Goal: Task Accomplishment & Management: Manage account settings

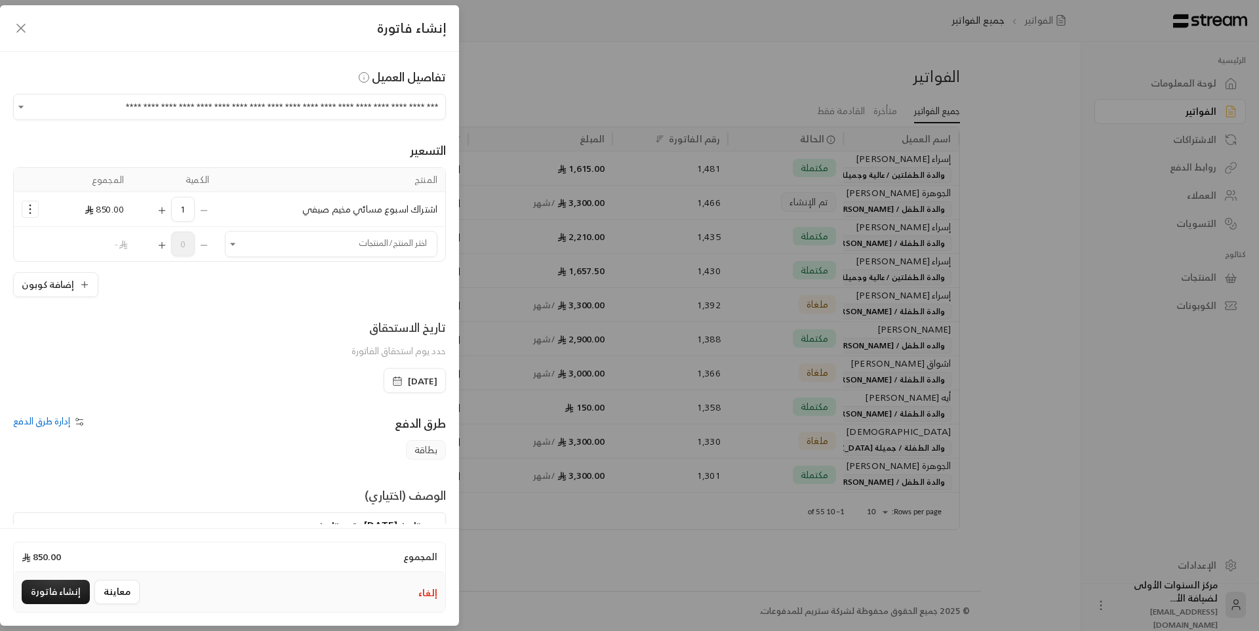
scroll to position [28, 0]
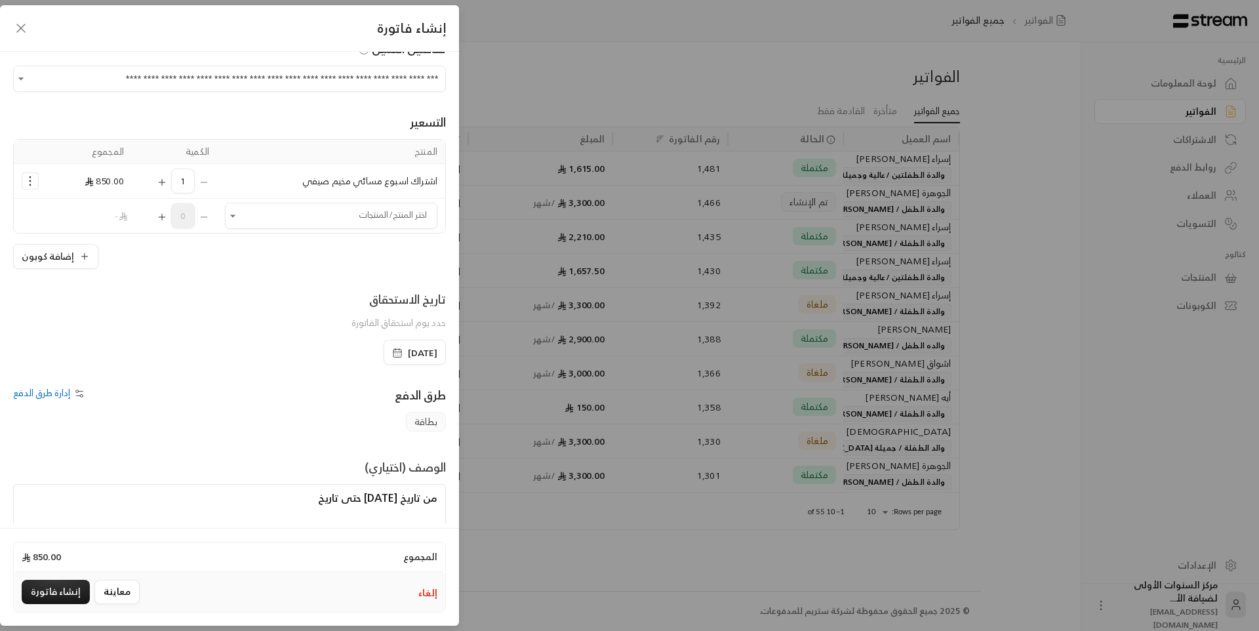
click at [354, 302] on div "تاريخ الاستحقاق" at bounding box center [399, 299] width 94 height 18
click at [37, 186] on icon "Selected Products" at bounding box center [30, 180] width 13 height 13
click at [81, 239] on span "إزالة المنتج" at bounding box center [86, 236] width 37 height 15
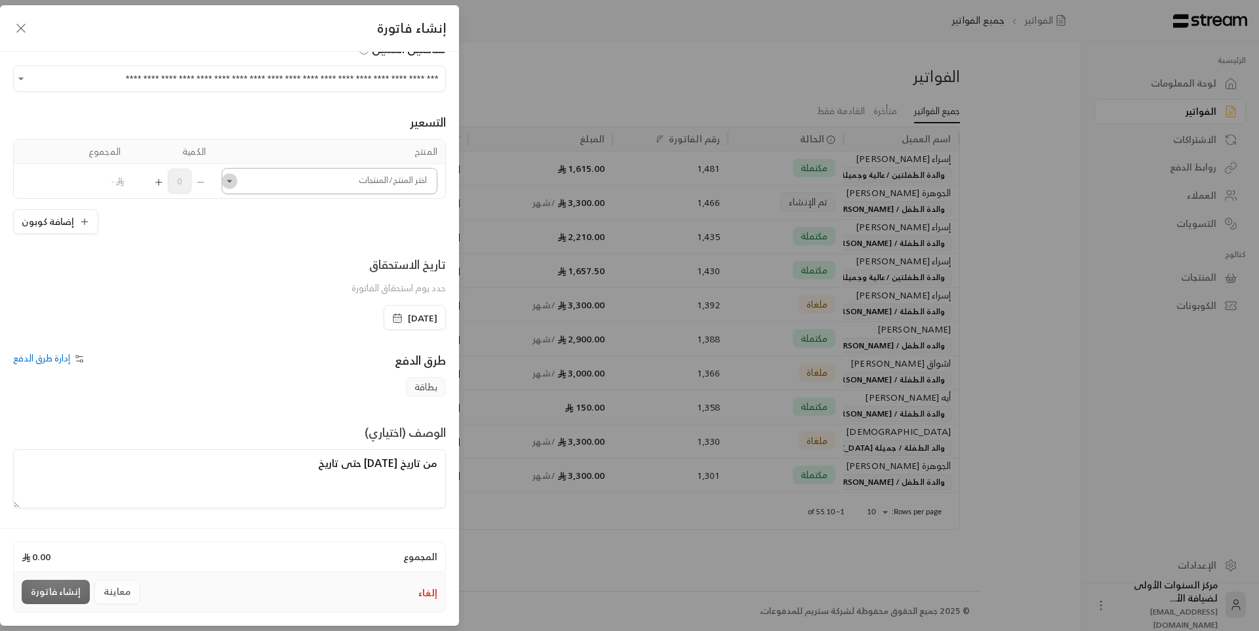
click at [236, 186] on icon "Open" at bounding box center [229, 180] width 13 height 13
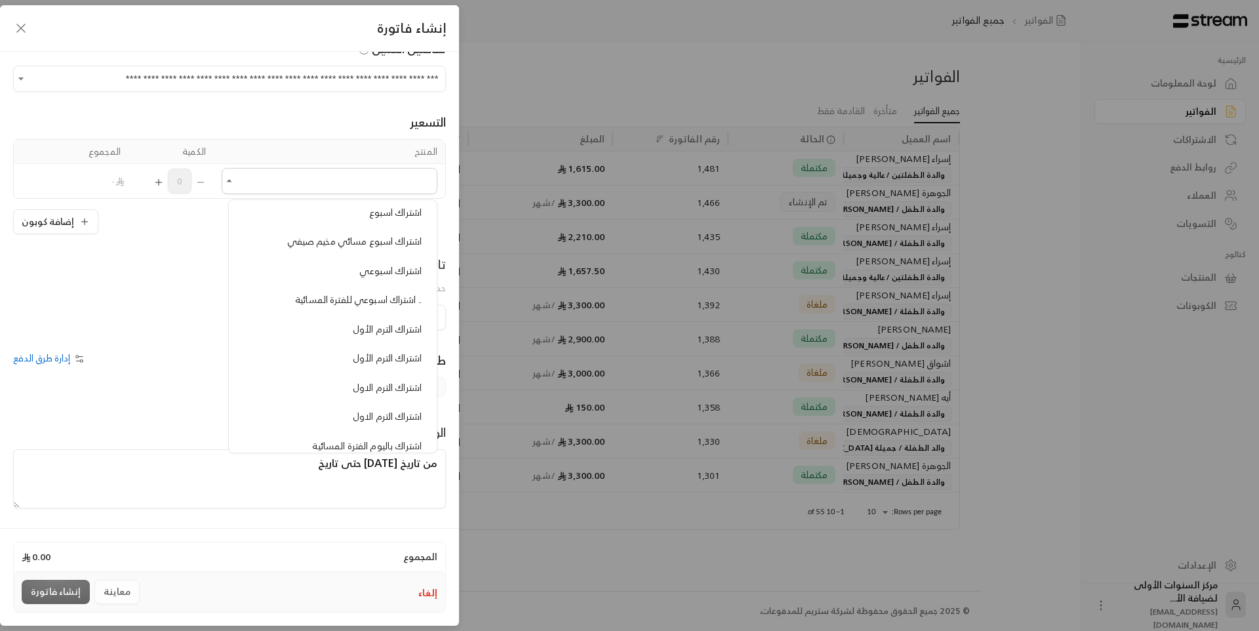
scroll to position [459, 0]
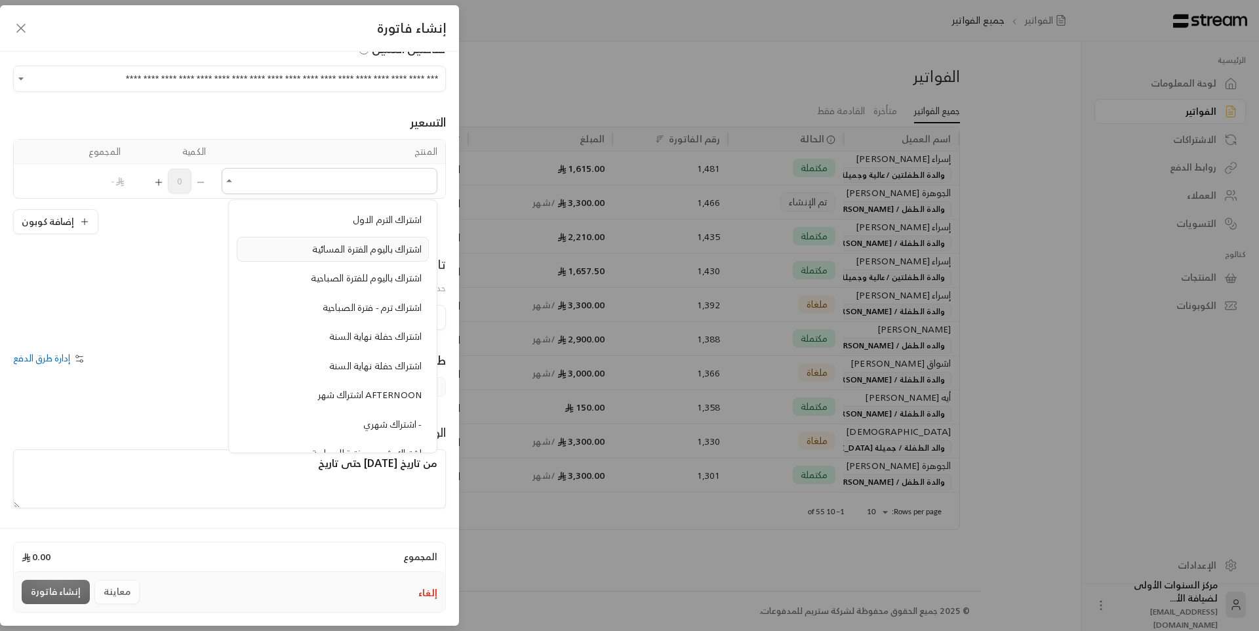
click at [359, 256] on span "اشتراك باليوم الفترة المسائية" at bounding box center [367, 249] width 110 height 16
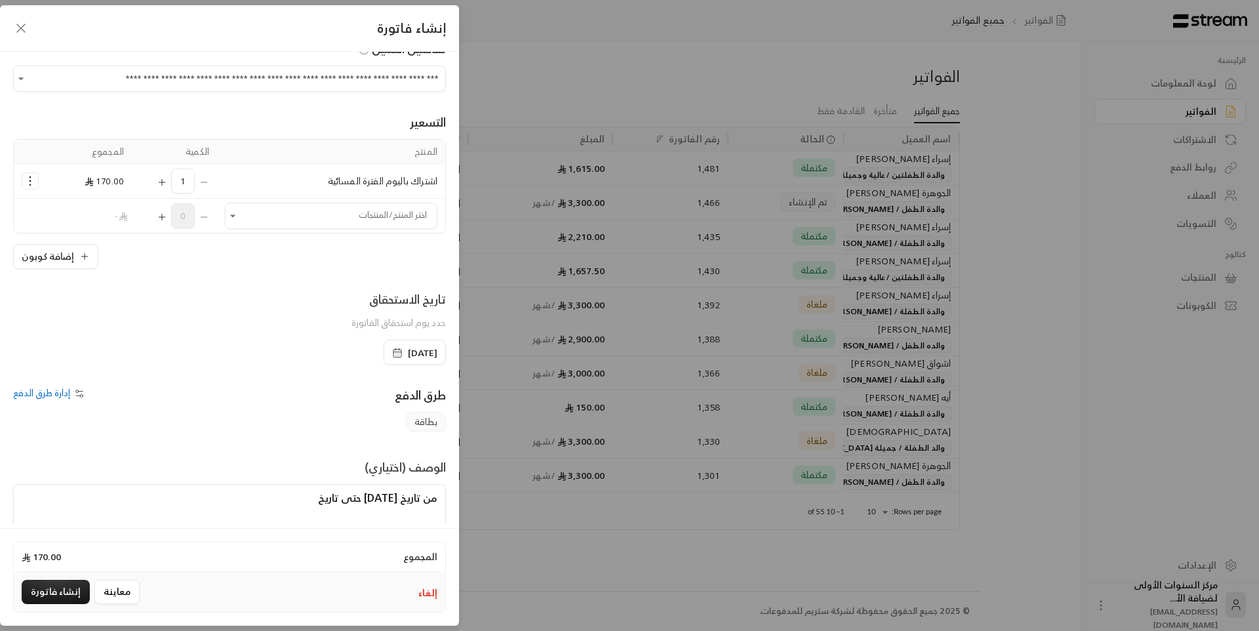
click at [162, 185] on icon "Selected Products" at bounding box center [162, 182] width 0 height 6
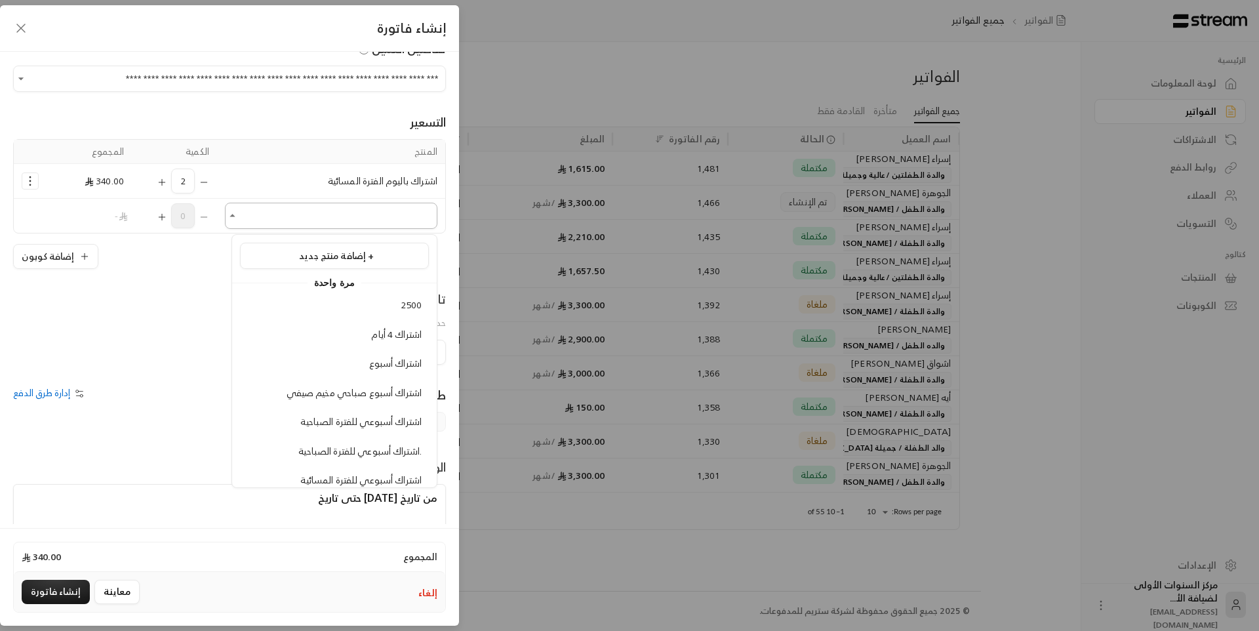
click at [278, 220] on input "اختر العميل" at bounding box center [331, 216] width 212 height 23
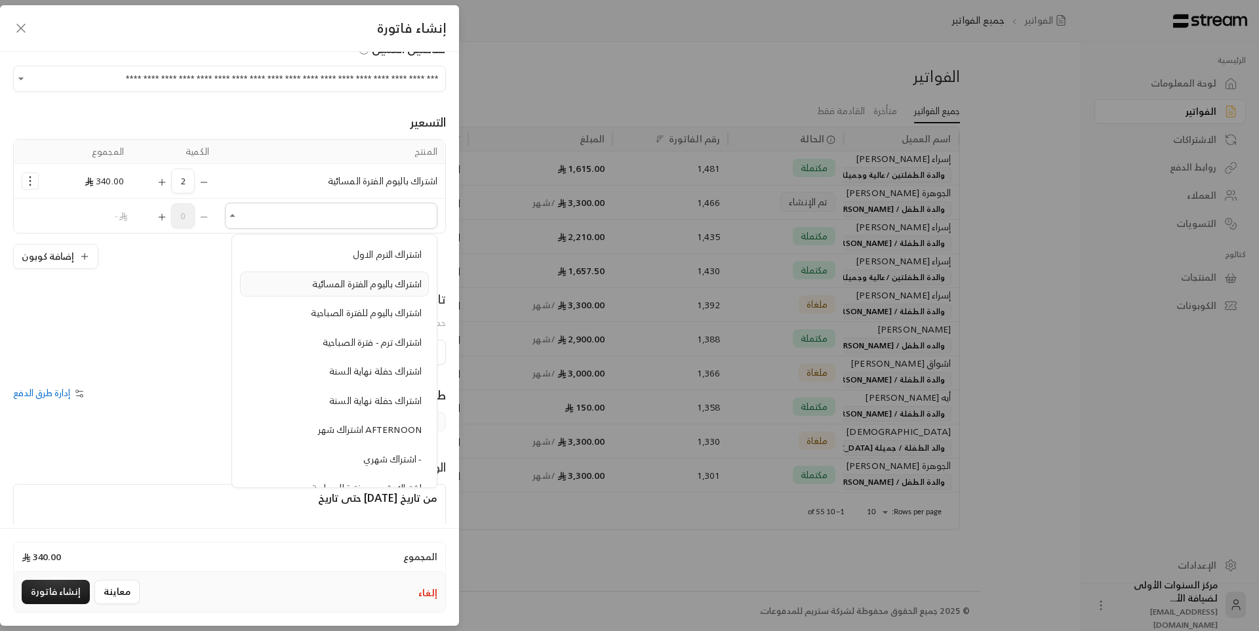
click at [357, 287] on span "اشتراك باليوم الفترة المسائية" at bounding box center [367, 283] width 110 height 16
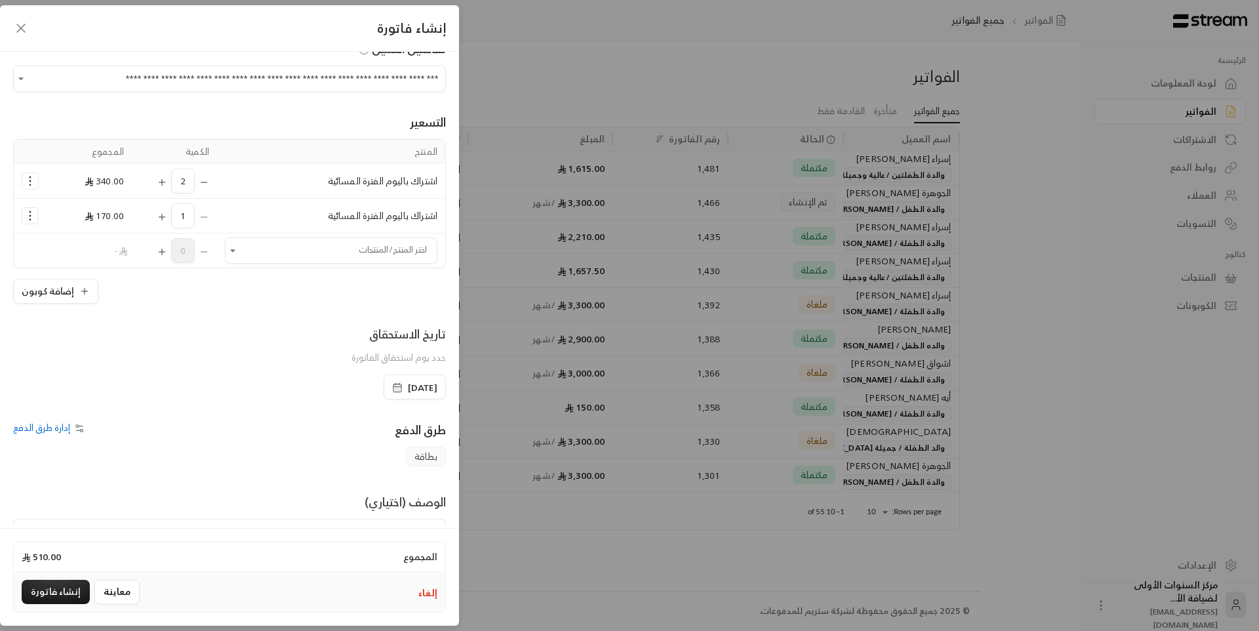
click at [165, 217] on icon "Selected Products" at bounding box center [162, 217] width 6 height 0
click at [176, 298] on div "إضافة كوبون" at bounding box center [229, 291] width 433 height 25
click at [33, 215] on icon "Selected Products" at bounding box center [30, 215] width 13 height 13
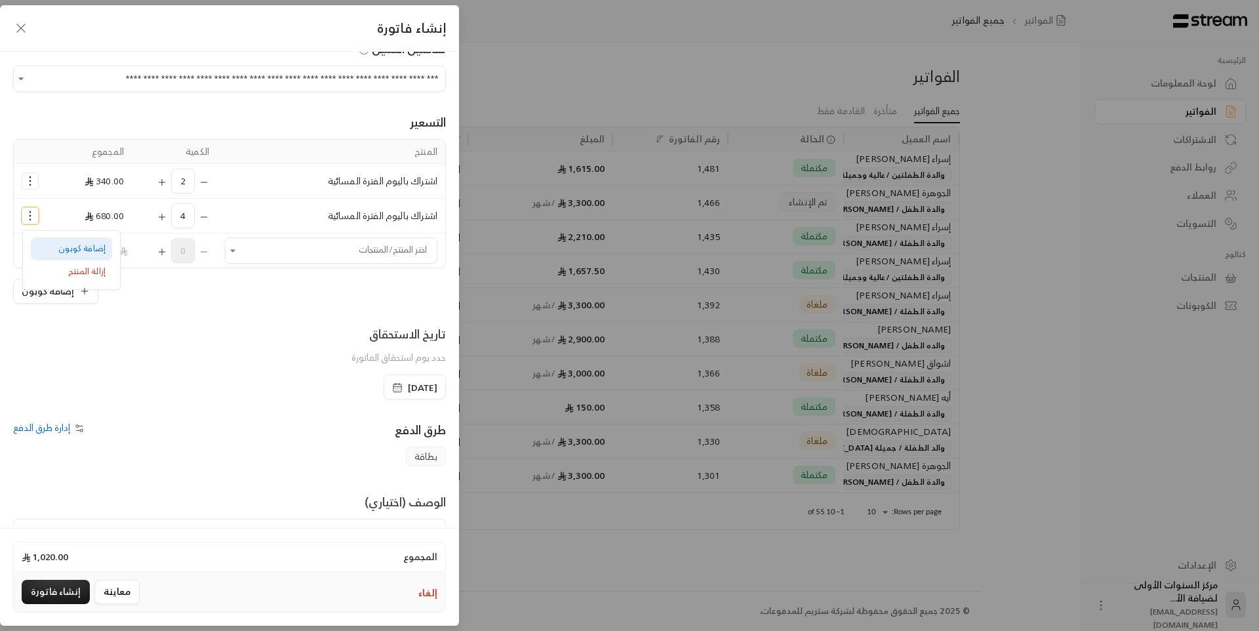
click at [81, 253] on span "إضافة كوبون" at bounding box center [81, 248] width 47 height 15
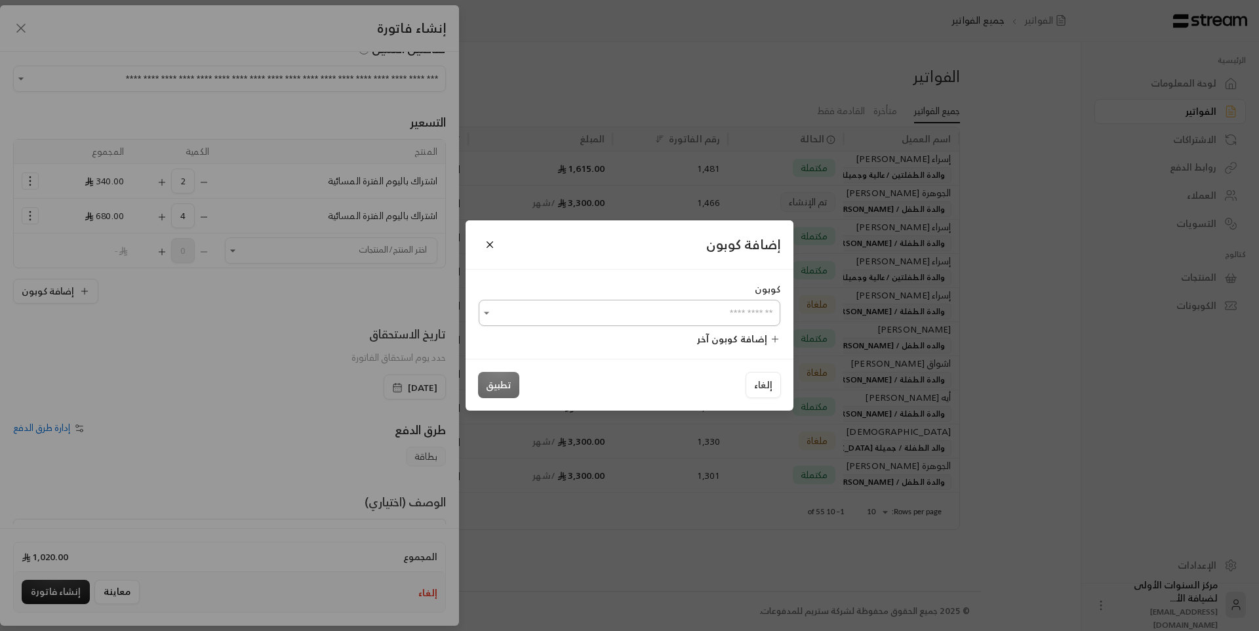
drag, startPoint x: 546, startPoint y: 319, endPoint x: 555, endPoint y: 324, distance: 9.7
click at [547, 319] on input "اختر العميل" at bounding box center [630, 313] width 302 height 23
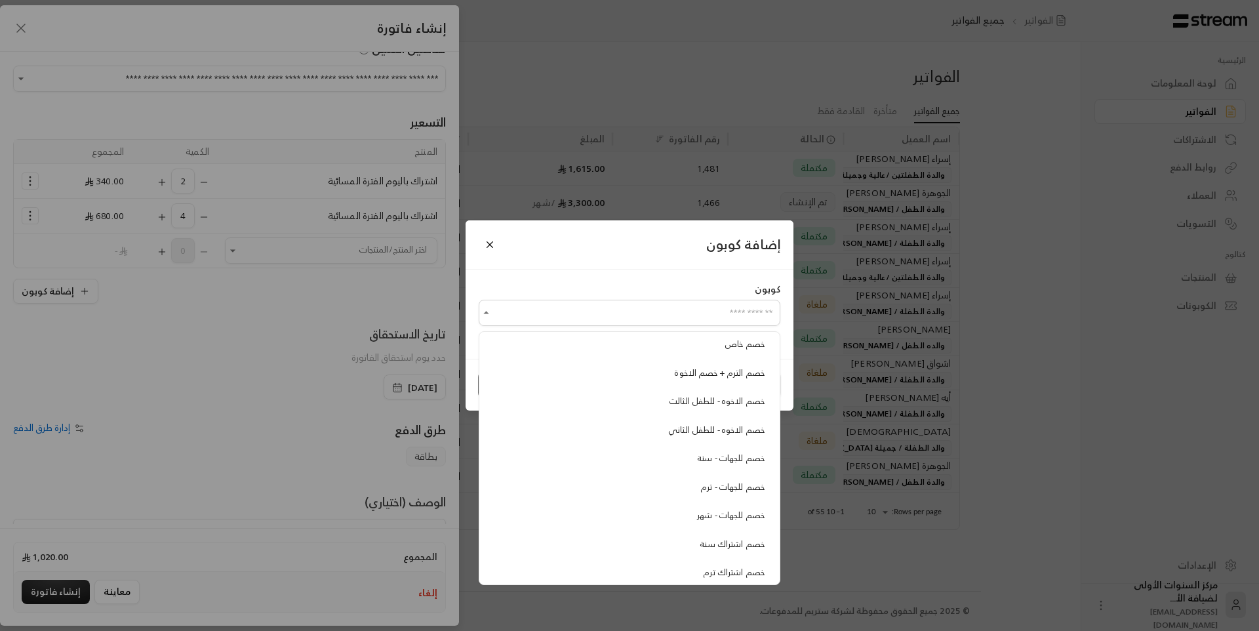
scroll to position [215, 0]
click at [681, 428] on span "خصم الاخوه - للطفل الثاني" at bounding box center [716, 423] width 96 height 15
type input "**********"
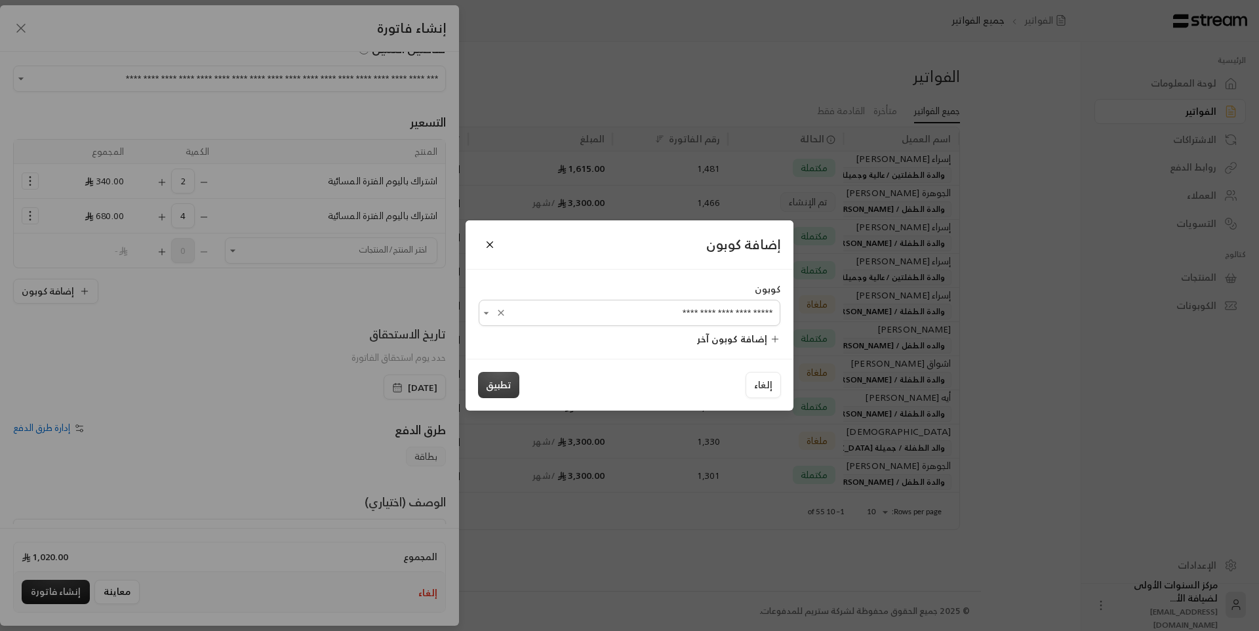
click at [508, 384] on button "تطبيق" at bounding box center [498, 385] width 41 height 26
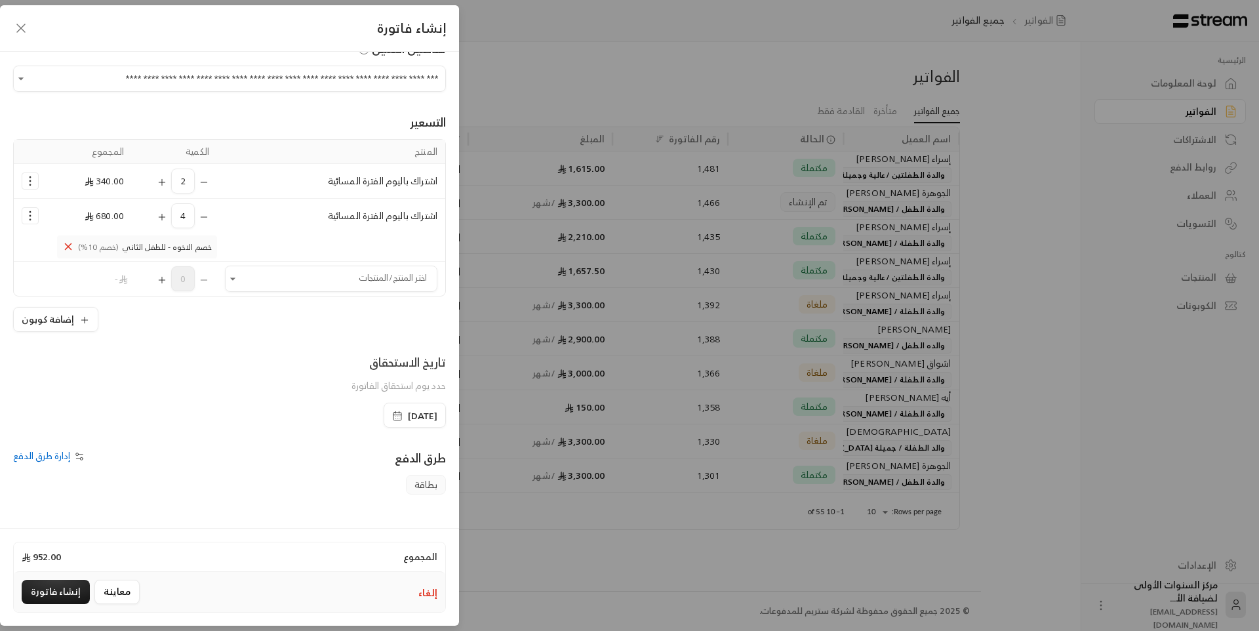
click at [71, 246] on icon "Selected Products" at bounding box center [69, 246] width 6 height 6
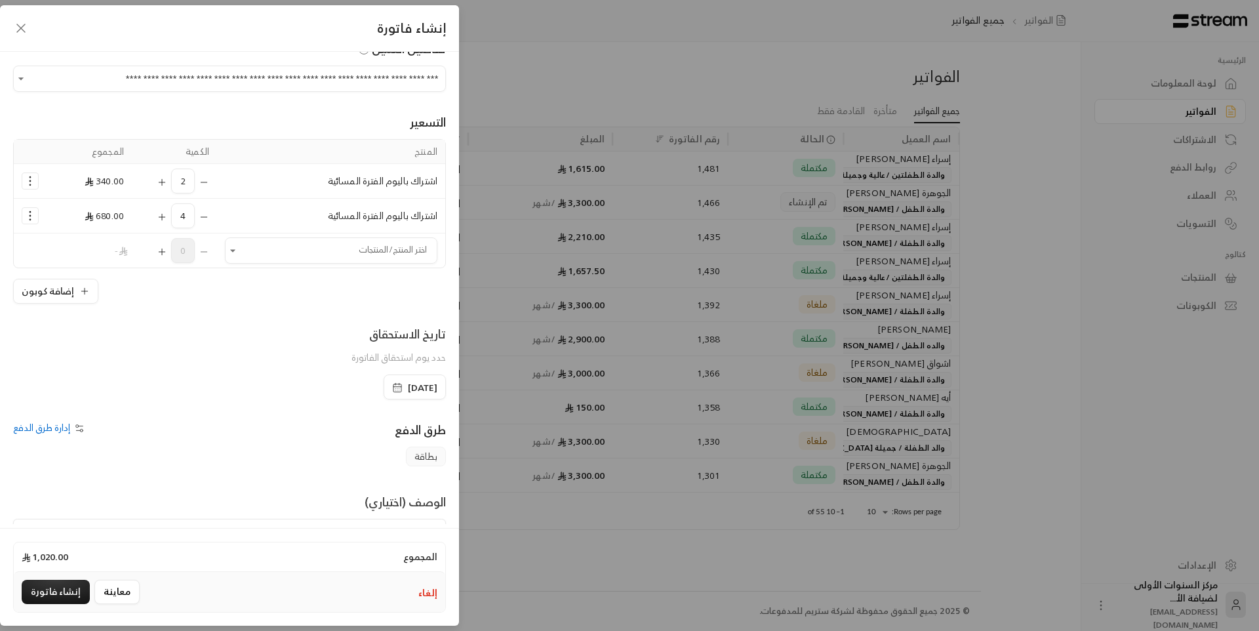
click at [34, 214] on icon "Selected Products" at bounding box center [30, 215] width 13 height 13
click at [91, 249] on span "إضافة كوبون" at bounding box center [81, 248] width 47 height 15
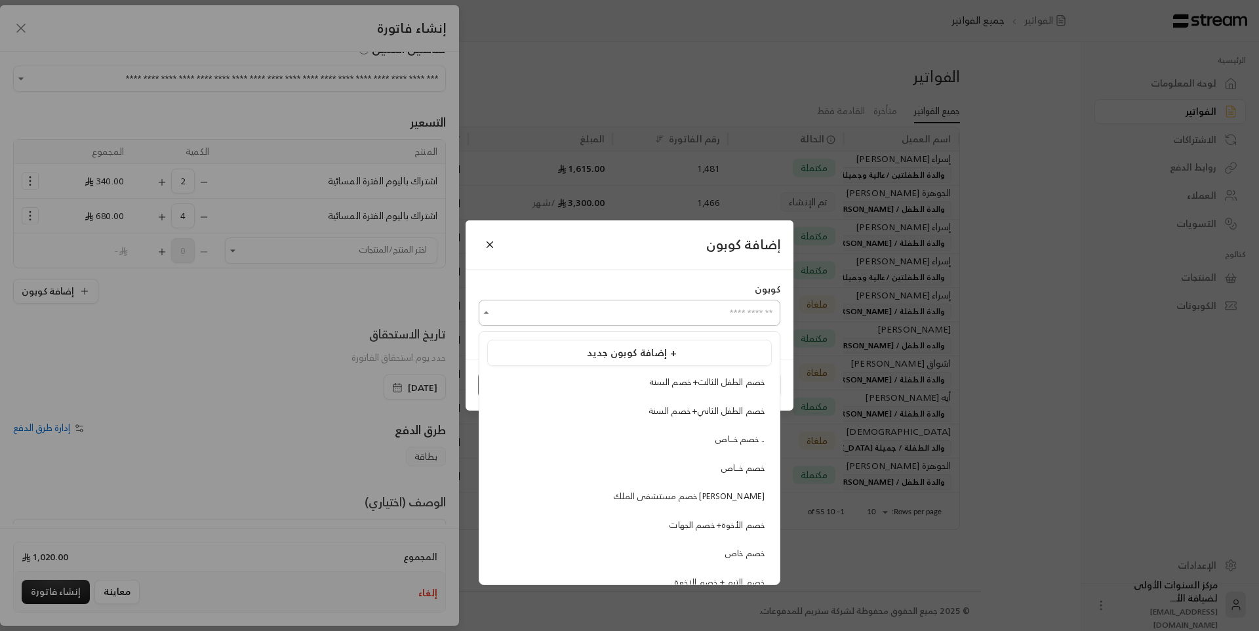
click at [747, 317] on input "اختر العميل" at bounding box center [630, 313] width 302 height 23
click at [670, 355] on span "إضافة كوبون جديد +" at bounding box center [632, 353] width 90 height 18
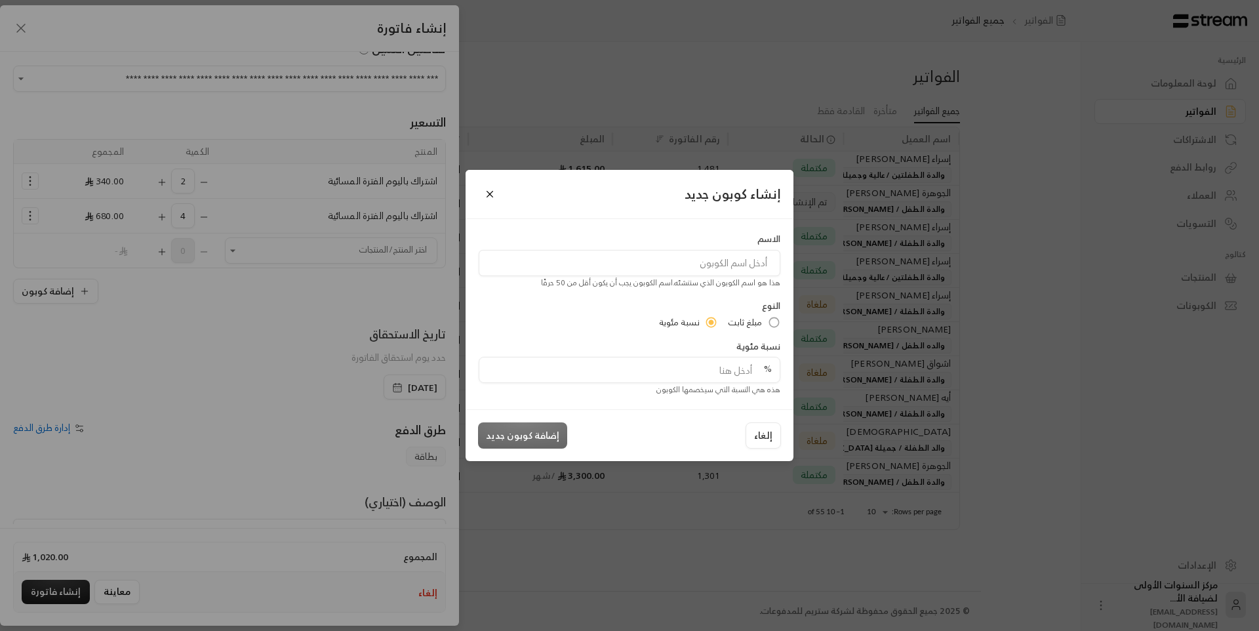
click at [677, 273] on input at bounding box center [630, 263] width 302 height 26
type input "خصم"
click at [746, 369] on input "tel" at bounding box center [625, 369] width 277 height 25
type input "5"
click at [547, 443] on button "إضافة كوبون جديد" at bounding box center [522, 435] width 89 height 26
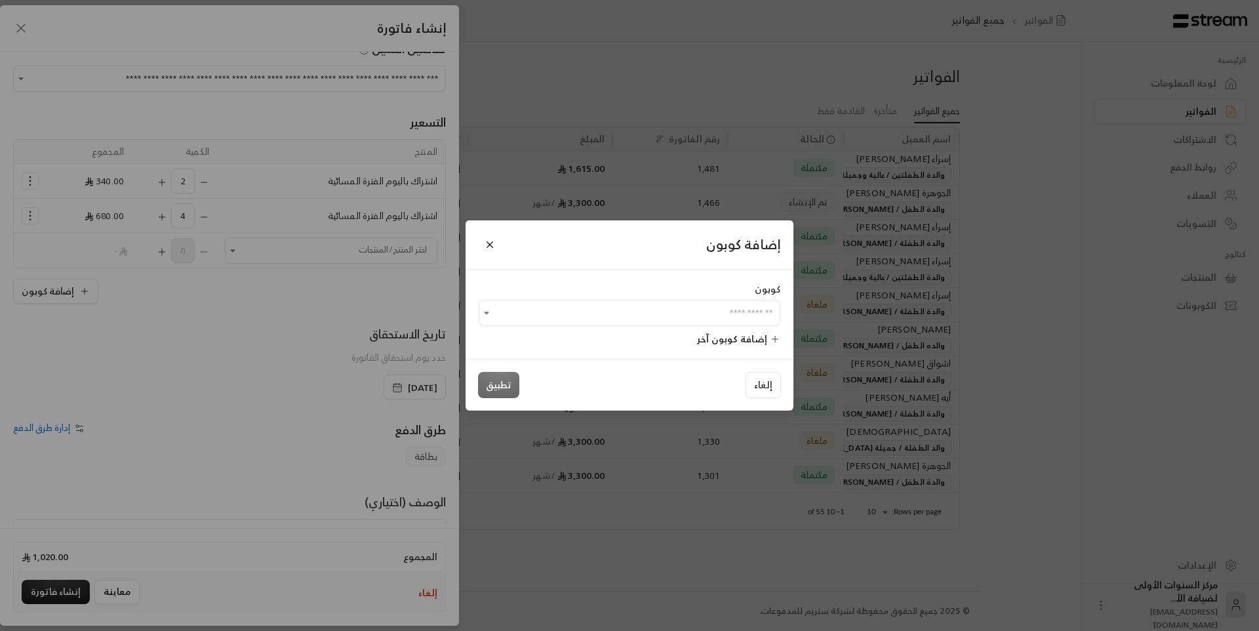
click at [512, 386] on div "إلغاء تطبيق" at bounding box center [629, 385] width 303 height 26
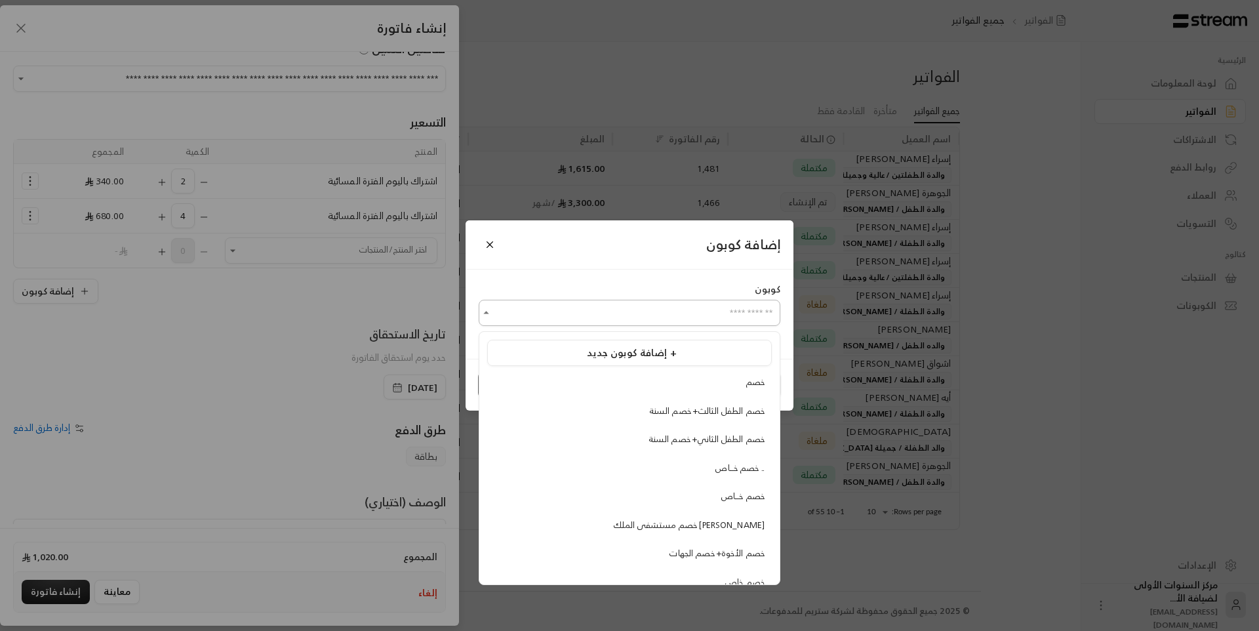
click at [570, 312] on input "اختر العميل" at bounding box center [630, 313] width 302 height 23
click at [709, 380] on div "خصم" at bounding box center [629, 382] width 270 height 13
type input "***"
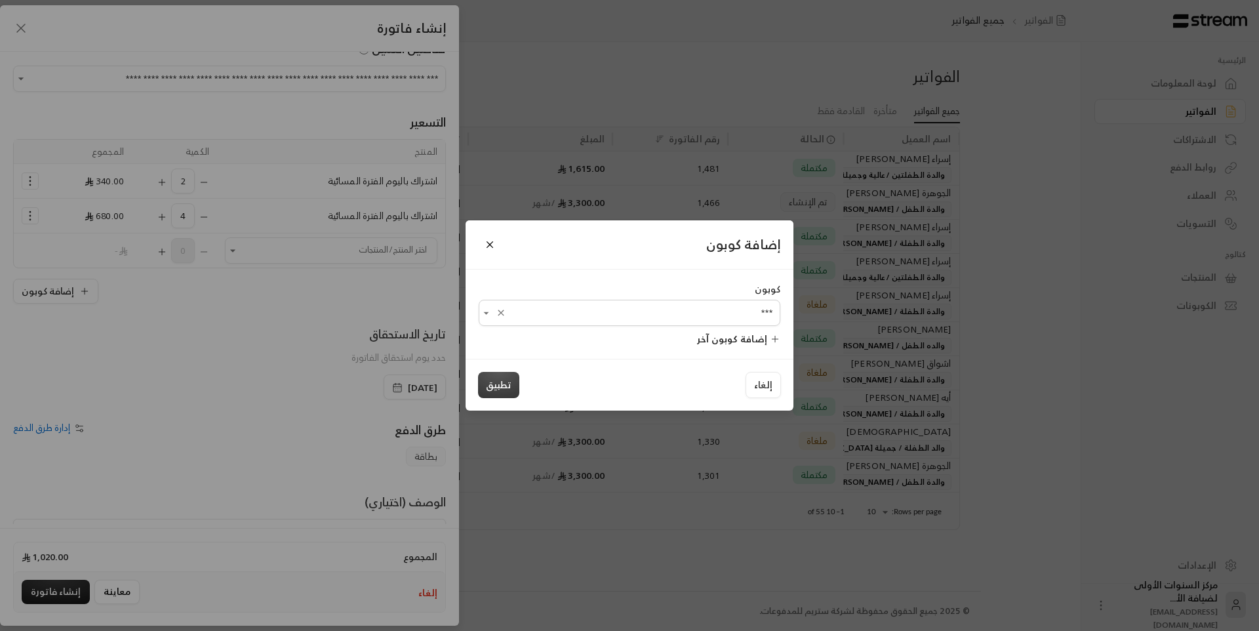
click at [515, 382] on button "تطبيق" at bounding box center [498, 385] width 41 height 26
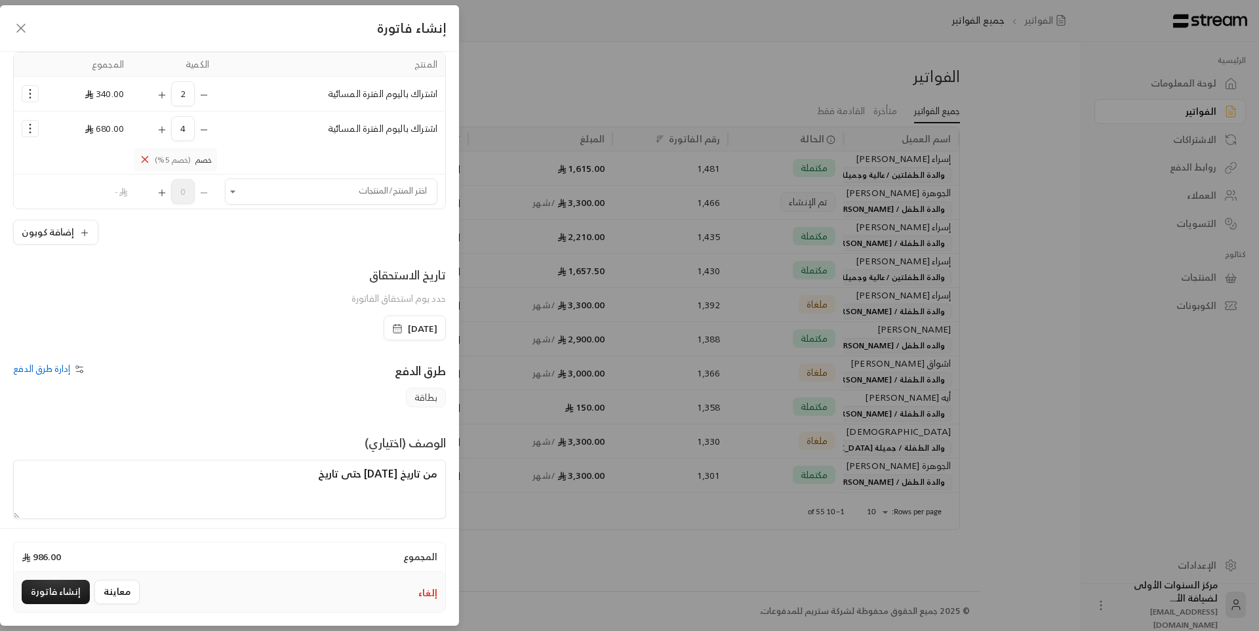
scroll to position [126, 0]
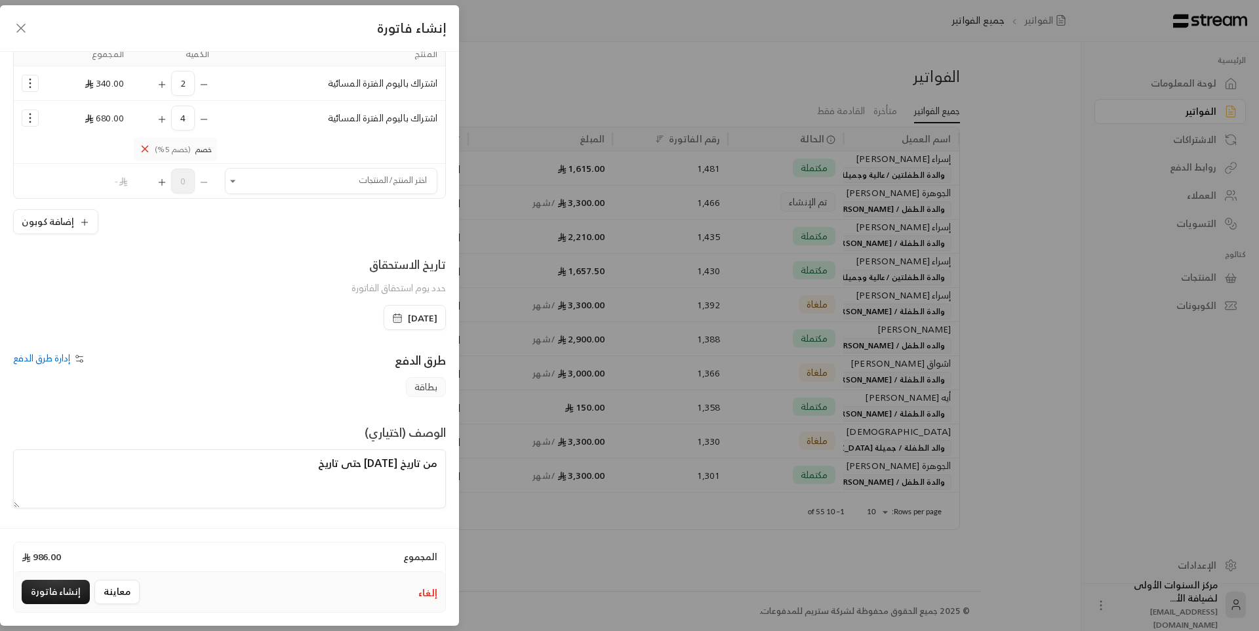
click at [302, 460] on textarea "من تاريخ 17 / 8 /2025 حتى تاريخ" at bounding box center [229, 478] width 433 height 59
click at [268, 461] on textarea "من تاريخ 17 / 8 /2025 حتى تاريخ" at bounding box center [229, 478] width 433 height 59
drag, startPoint x: 268, startPoint y: 461, endPoint x: 333, endPoint y: 466, distance: 65.1
click at [333, 466] on textarea "من تاريخ 17 / 8 /2025 حتى تاريخ" at bounding box center [229, 478] width 433 height 59
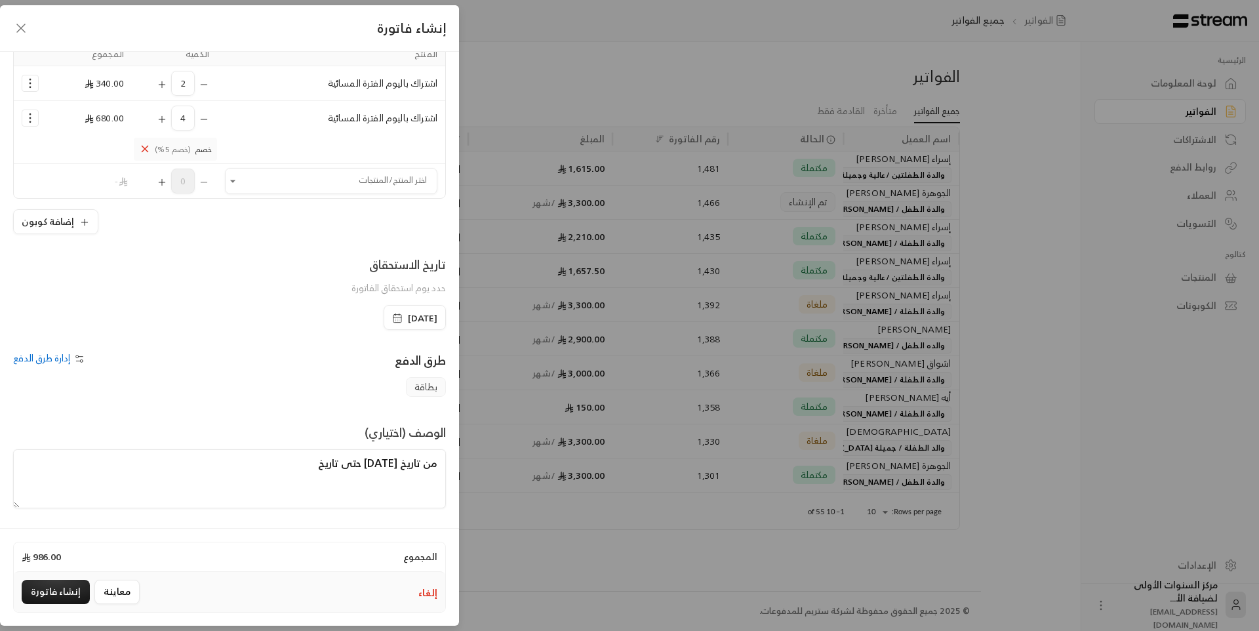
click at [214, 292] on div "تاريخ الاستحقاق حدد يوم استحقاق الفاتورة" at bounding box center [230, 280] width 446 height 50
click at [151, 148] on icon "Selected Products" at bounding box center [145, 149] width 12 height 12
click at [37, 115] on icon "Selected Products" at bounding box center [30, 111] width 13 height 13
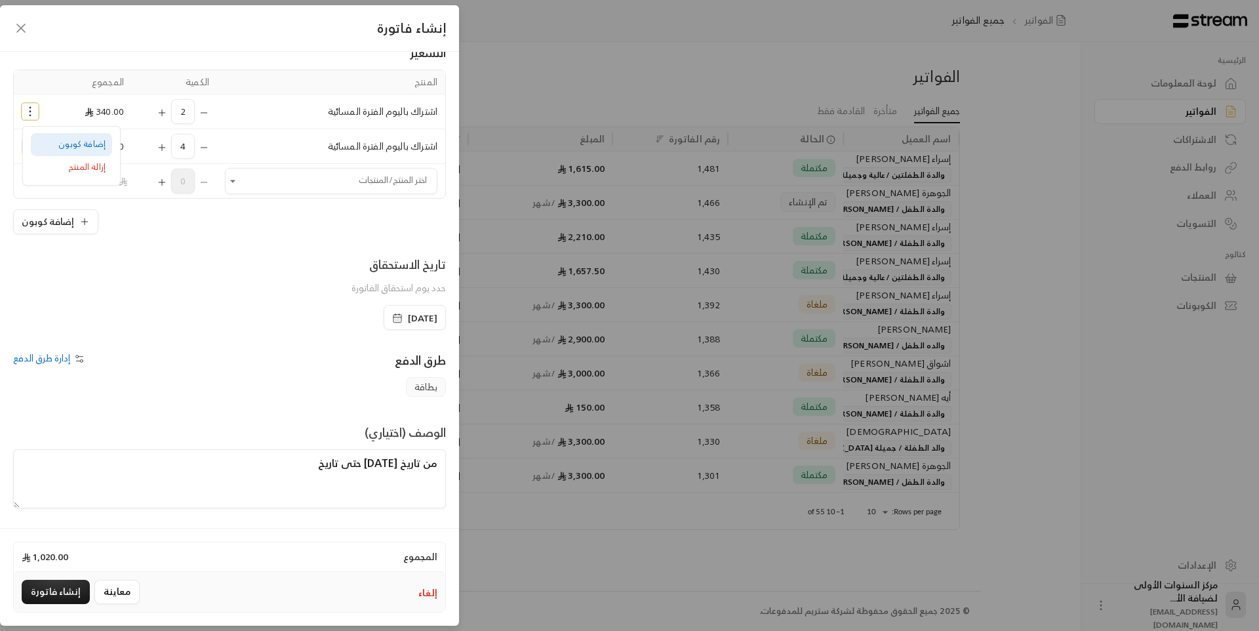
click at [62, 141] on link "إضافة كوبون" at bounding box center [71, 144] width 81 height 23
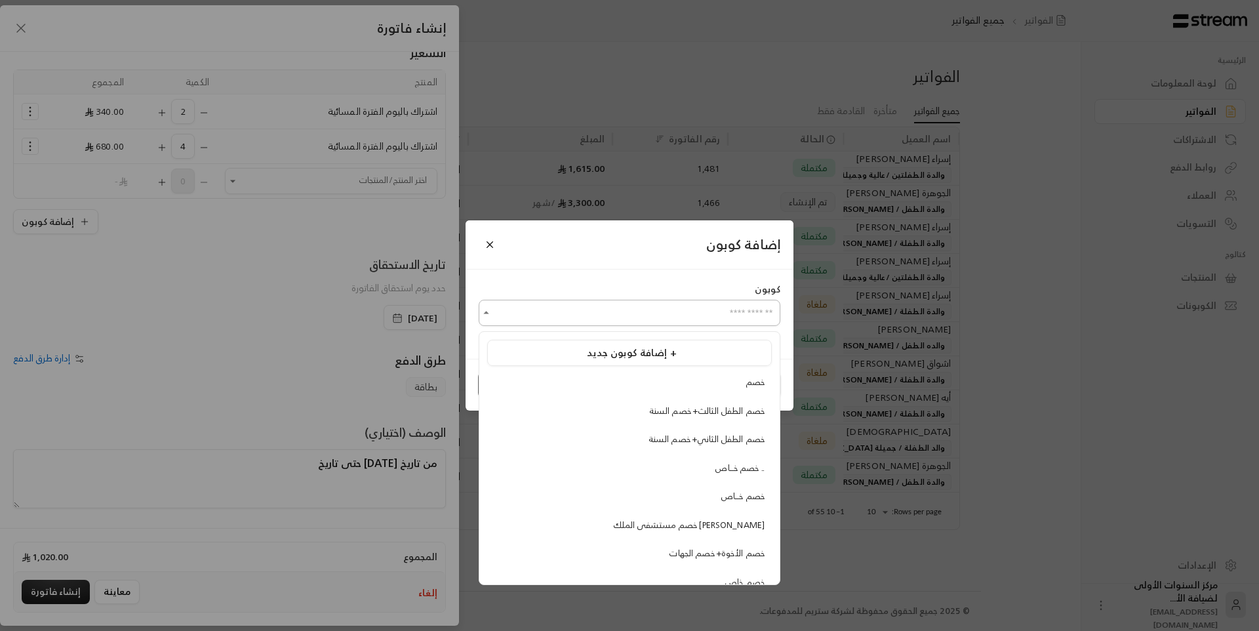
click at [687, 322] on input "اختر العميل" at bounding box center [630, 313] width 302 height 23
click at [729, 386] on div "خصم" at bounding box center [629, 382] width 270 height 13
type input "***"
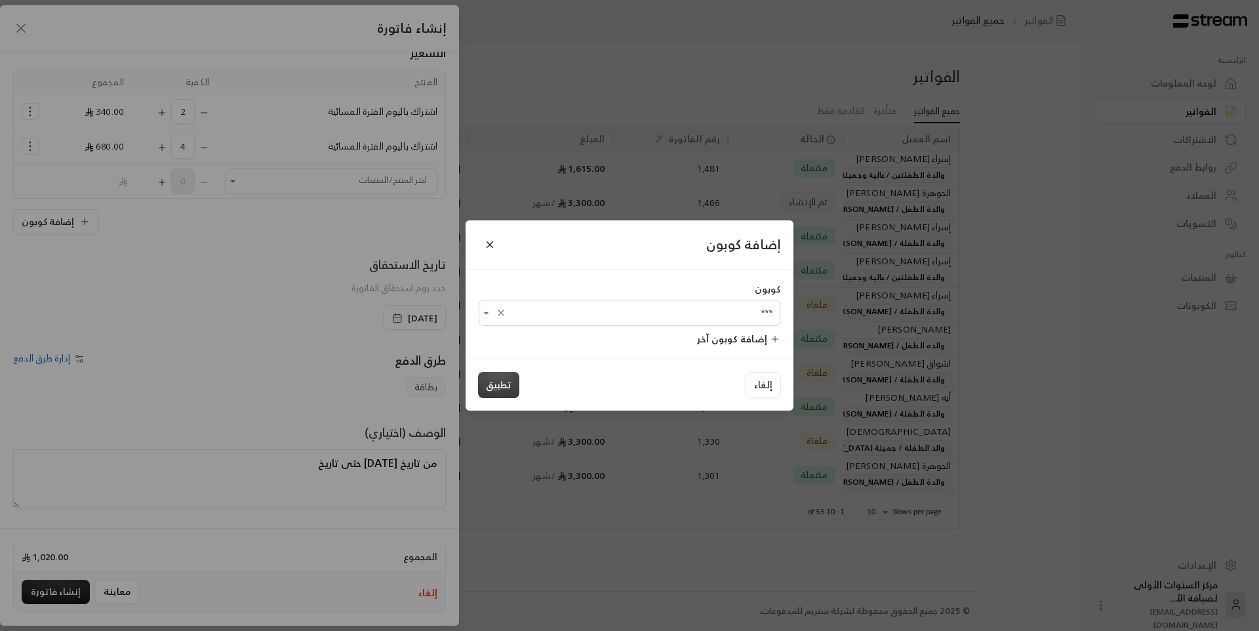
click at [510, 388] on button "تطبيق" at bounding box center [498, 385] width 41 height 26
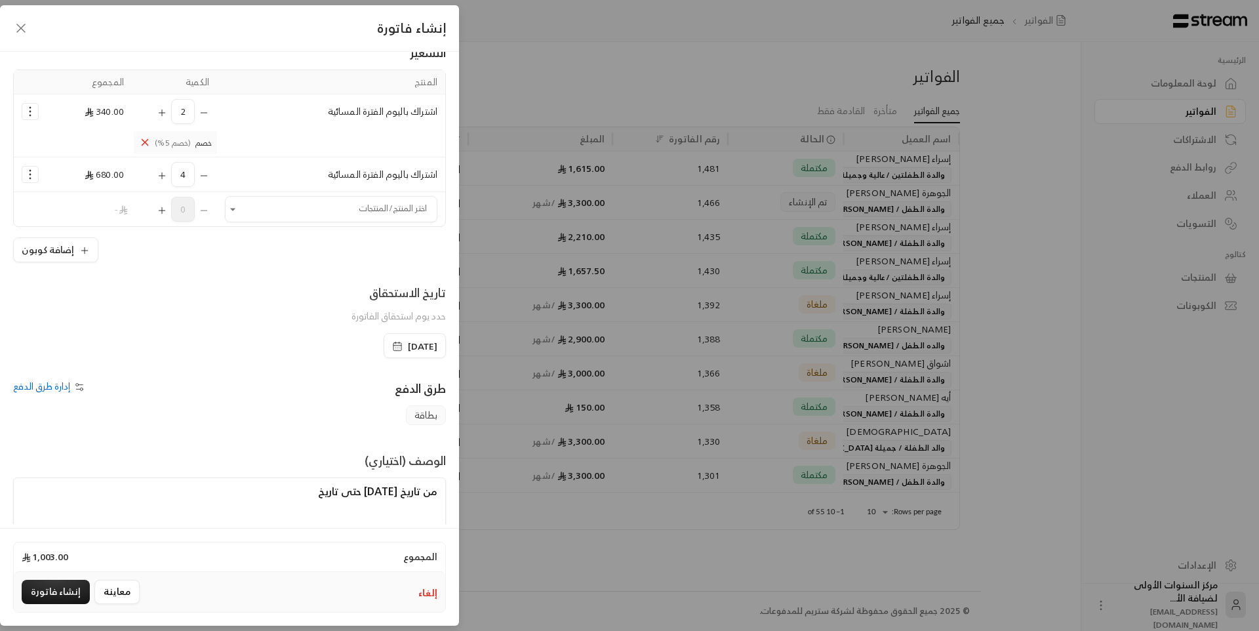
click at [251, 332] on div "تاريخ الاستحقاق حدد يوم استحقاق الفاتورة" at bounding box center [230, 308] width 446 height 50
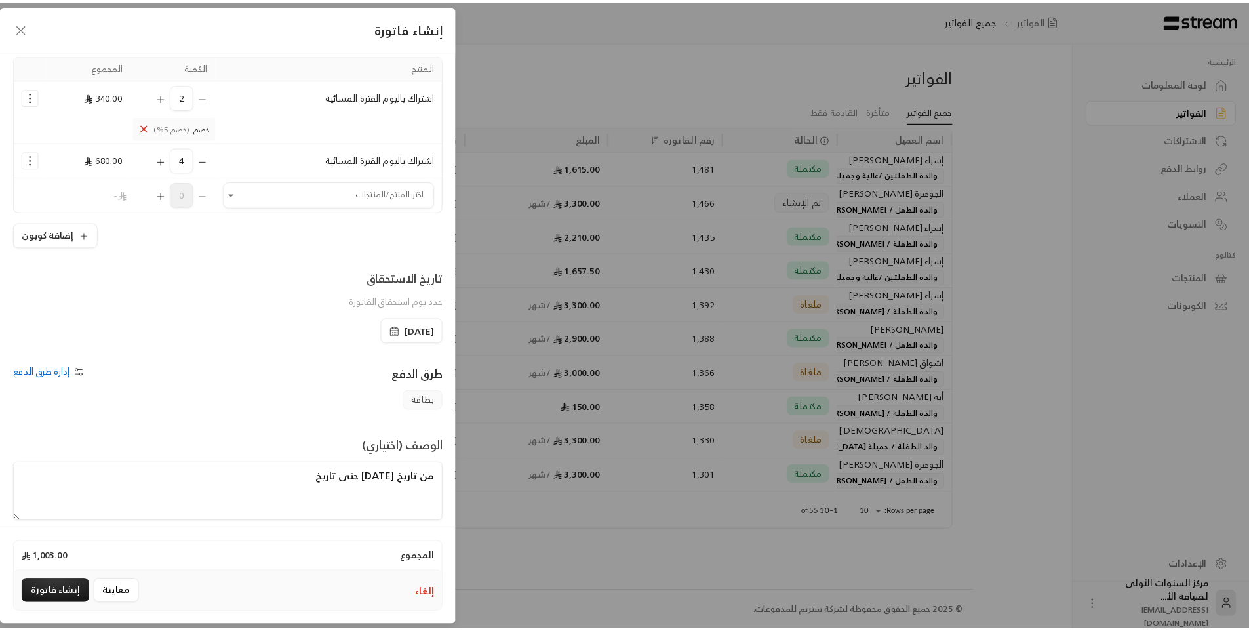
scroll to position [126, 0]
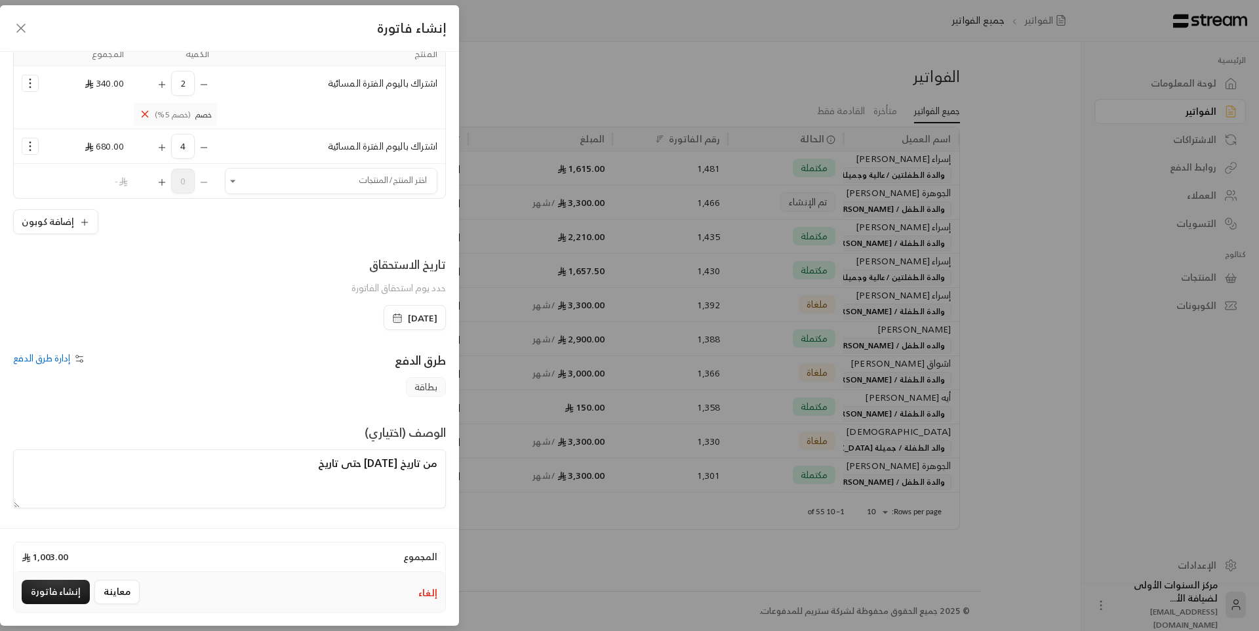
click at [250, 474] on textarea "من تاريخ 17 / 8 /2025 حتى تاريخ" at bounding box center [229, 478] width 433 height 59
type textarea "من تاريخ 17 / 8 /2025 حتى تاريخ 20/ 8/ 2025"
click at [61, 588] on button "إنشاء فاتورة" at bounding box center [56, 592] width 68 height 24
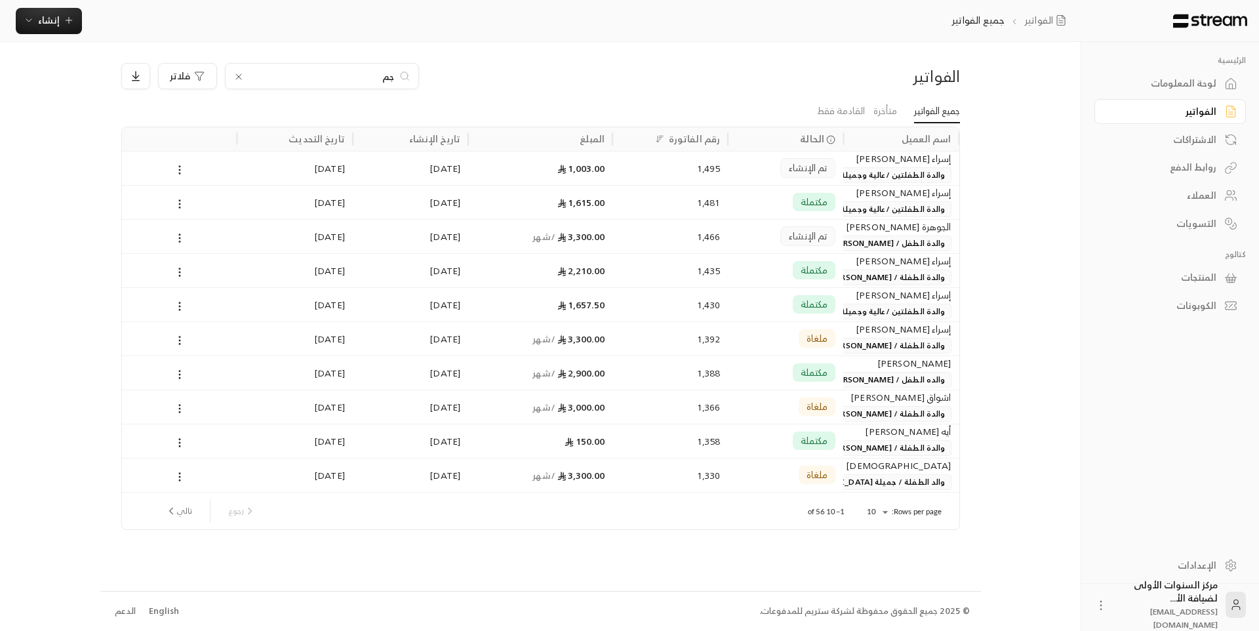
click at [237, 76] on icon at bounding box center [238, 76] width 10 height 10
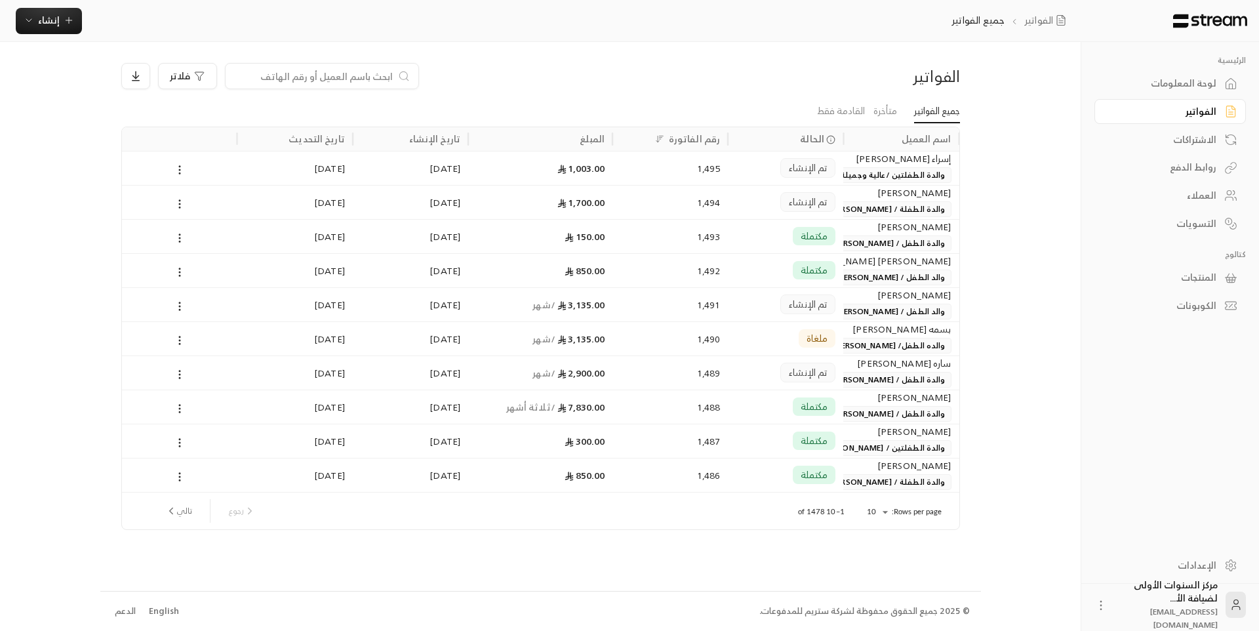
click at [834, 172] on div "تم الإنشاء" at bounding box center [807, 168] width 55 height 20
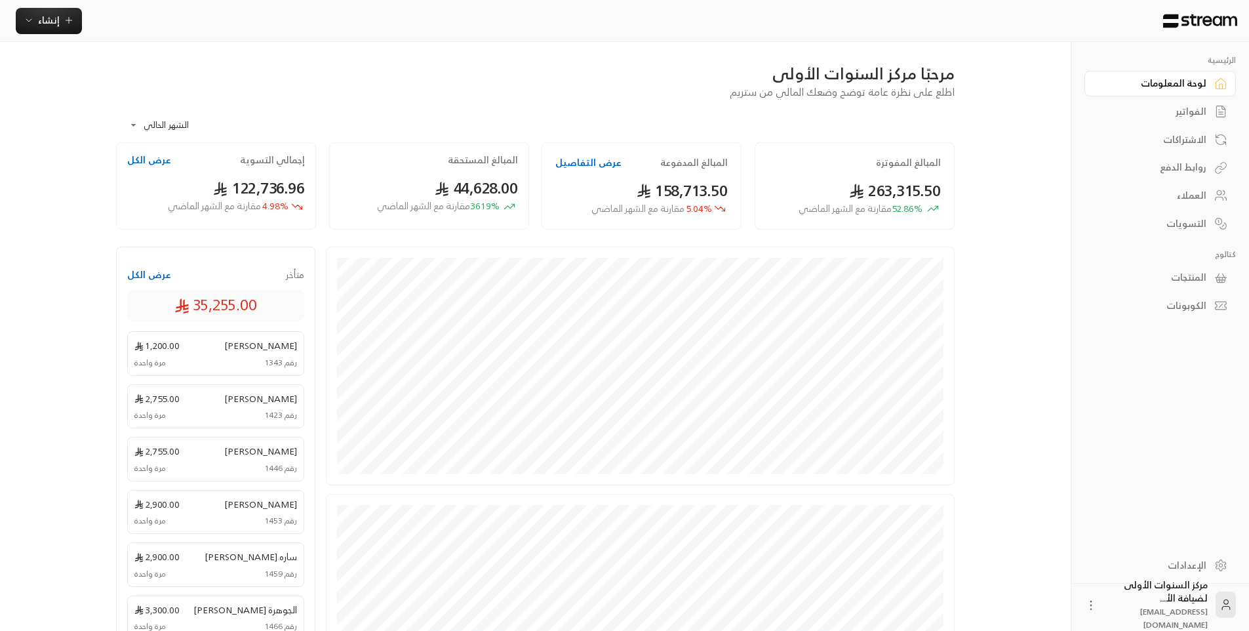
click at [734, 122] on div "**********" at bounding box center [535, 121] width 839 height 43
click at [1165, 113] on div "الفواتير" at bounding box center [1154, 111] width 106 height 13
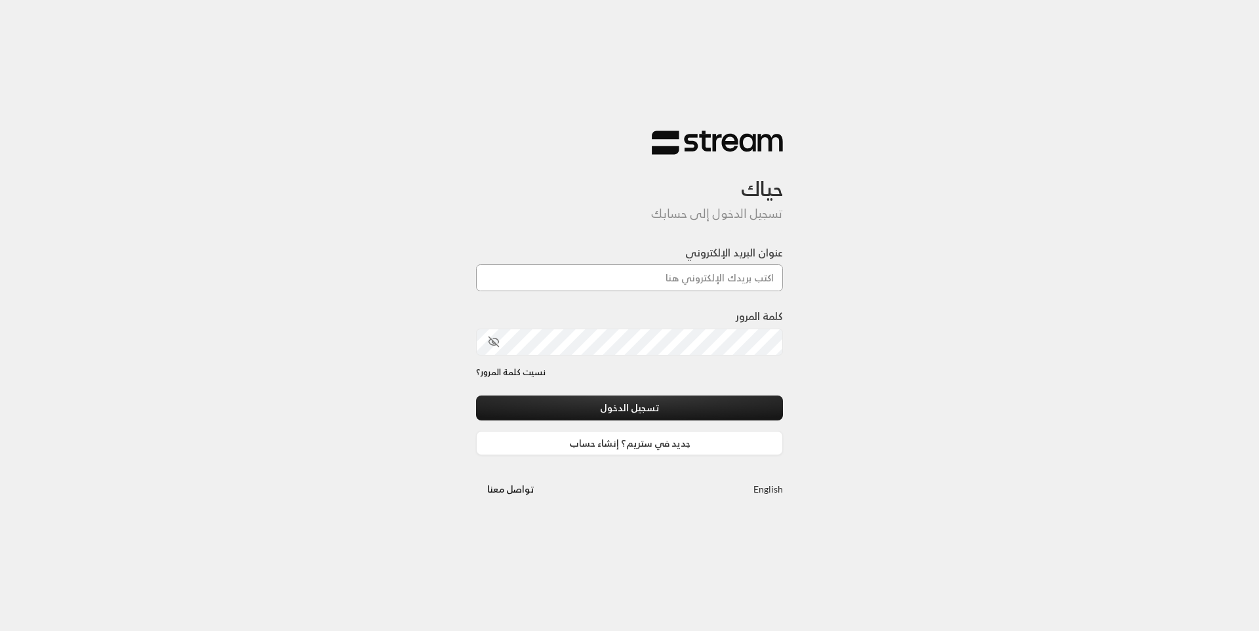
click at [656, 286] on input "عنوان البريد الإلكتروني" at bounding box center [629, 277] width 307 height 27
type input "[EMAIL_ADDRESS][DOMAIN_NAME]"
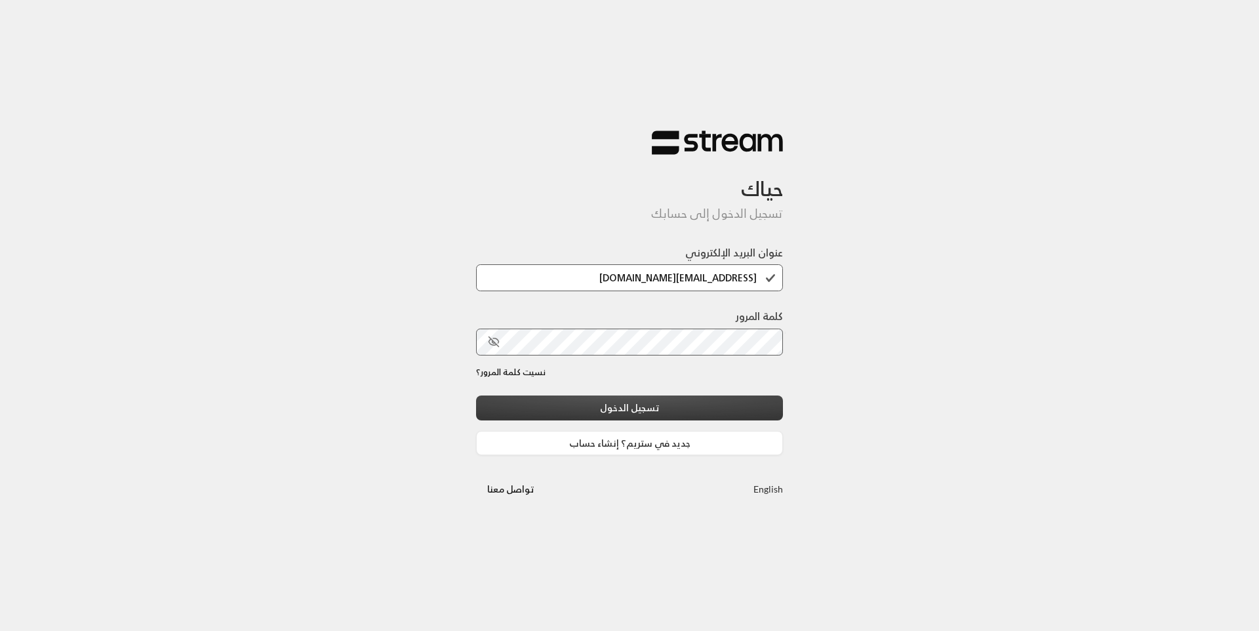
click at [670, 402] on button "تسجيل الدخول" at bounding box center [629, 407] width 307 height 24
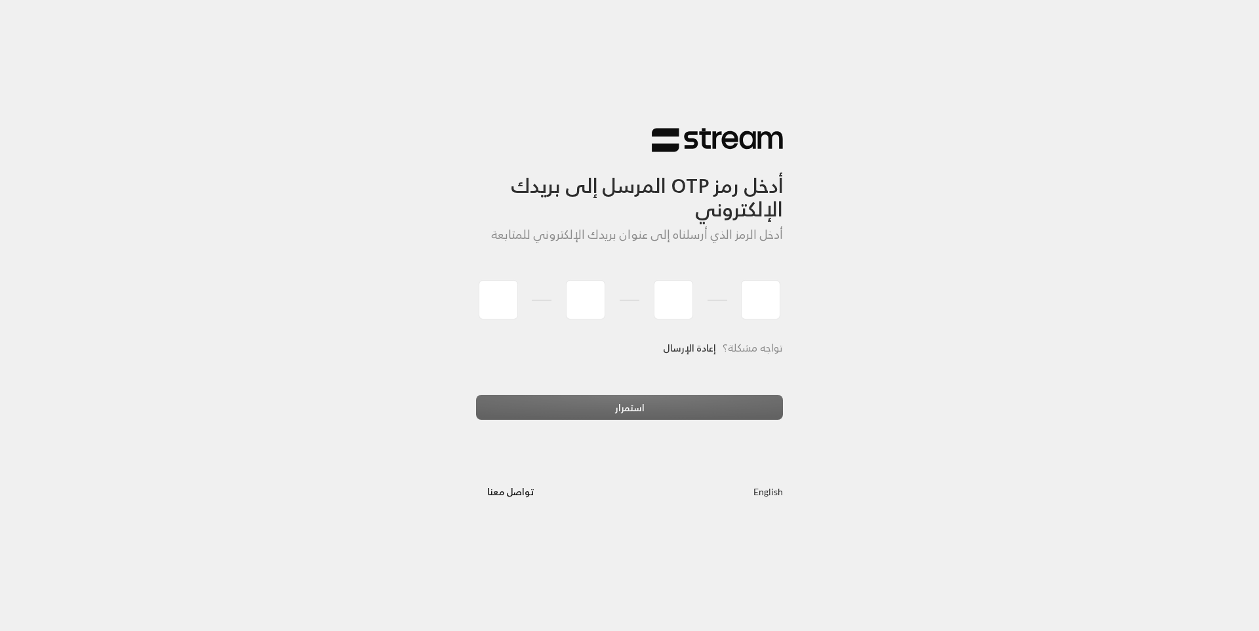
click at [692, 345] on link "إعادة الإرسال" at bounding box center [689, 347] width 53 height 27
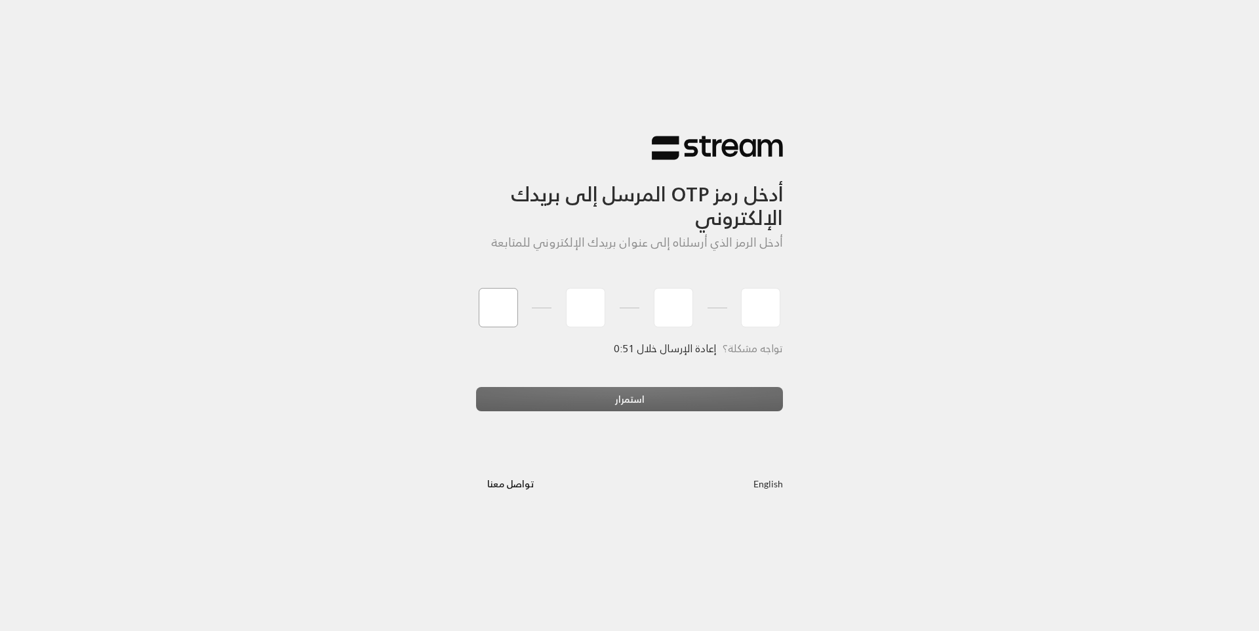
type input "8"
type input "5"
type input "4"
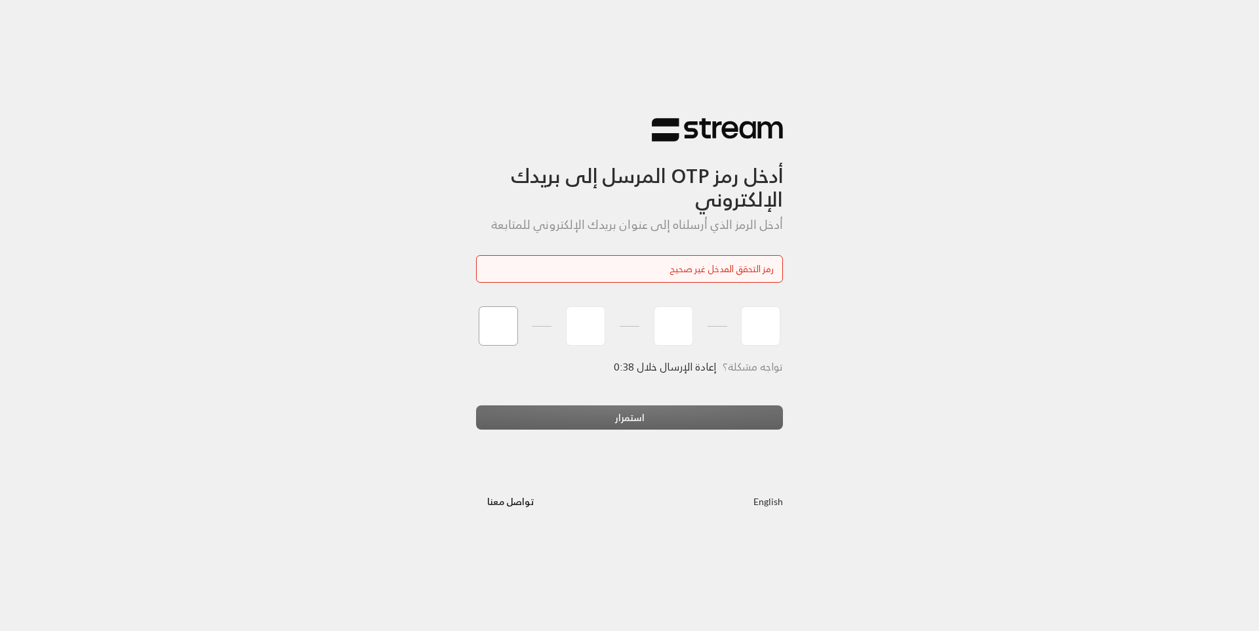
type input "4"
type input "9"
type input "5"
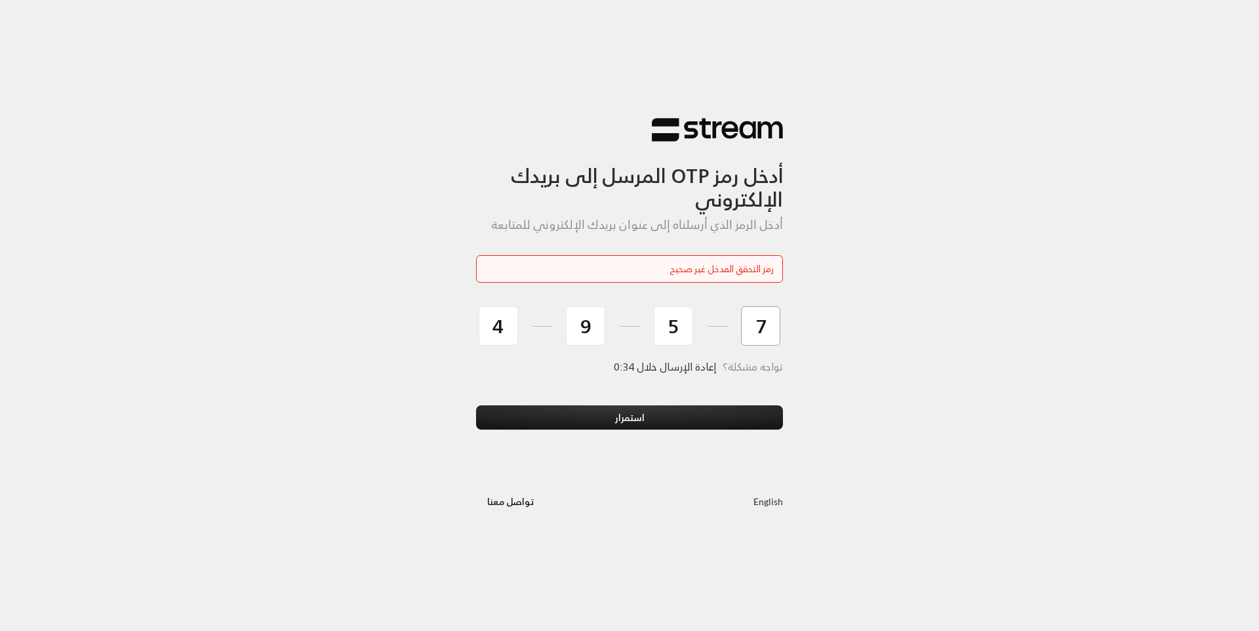
type input "7"
click at [476, 405] on button "استمرار" at bounding box center [629, 417] width 307 height 24
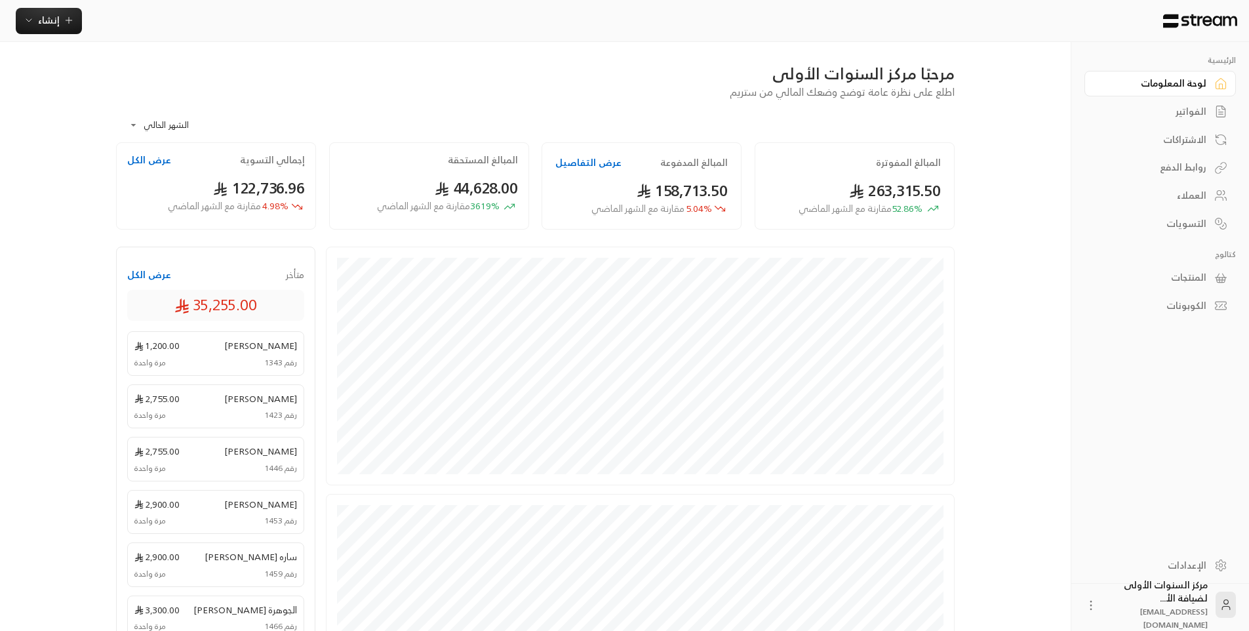
click at [820, 133] on div "**********" at bounding box center [535, 121] width 839 height 43
click at [1201, 106] on div "الفواتير" at bounding box center [1154, 111] width 106 height 13
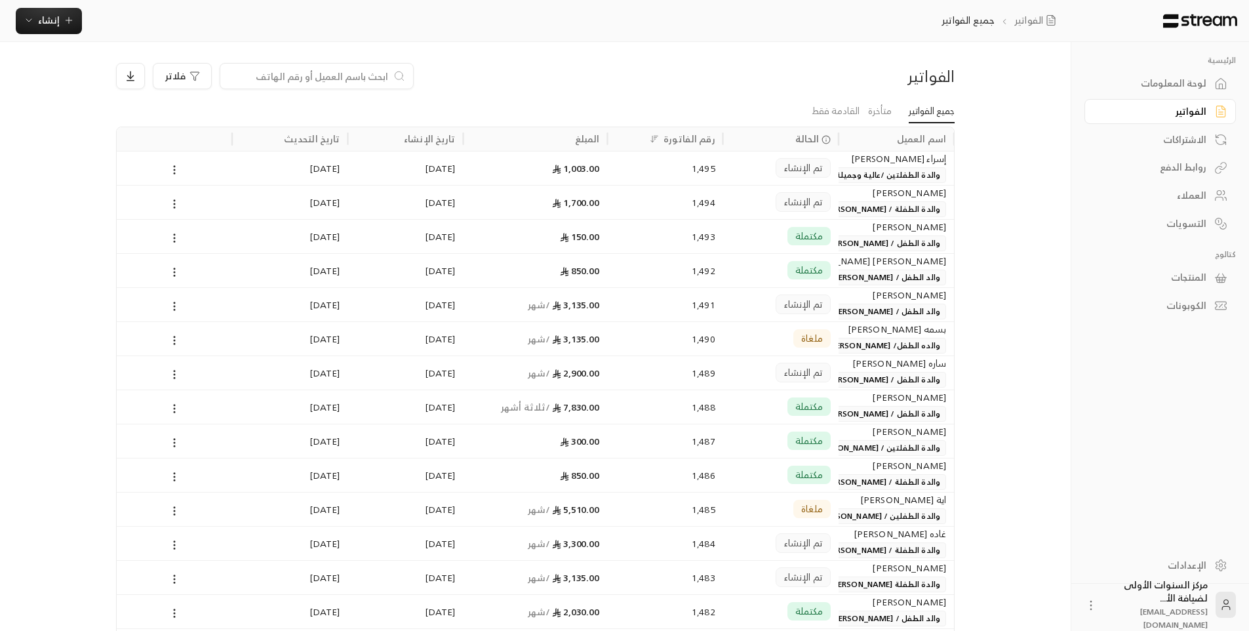
click at [1153, 142] on div "الاشتراكات" at bounding box center [1154, 139] width 106 height 13
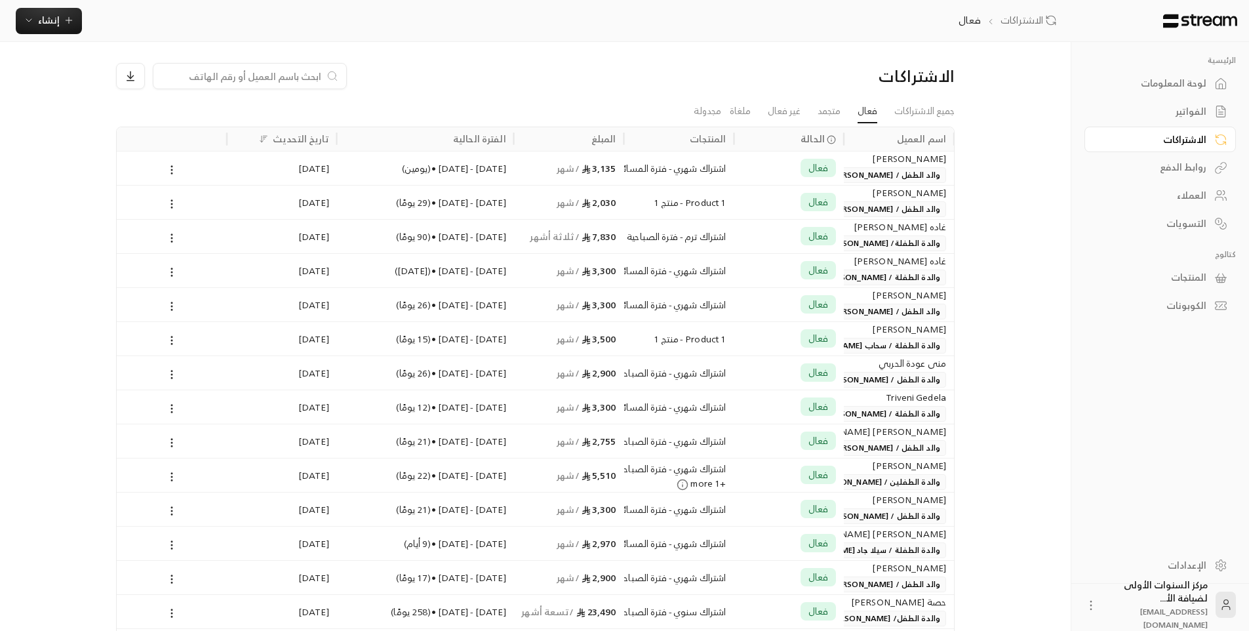
click at [324, 77] on div at bounding box center [250, 76] width 194 height 26
click at [317, 68] on div at bounding box center [250, 76] width 194 height 26
click at [304, 77] on input at bounding box center [241, 76] width 160 height 14
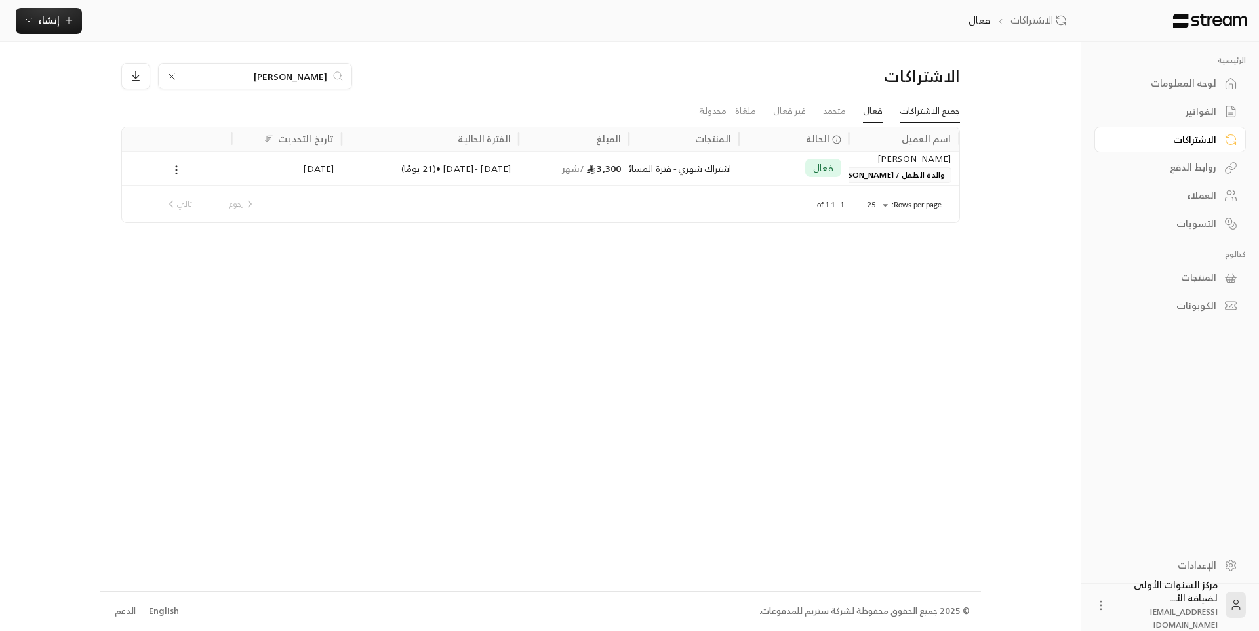
type input "ابراهيم"
click at [914, 106] on link "جميع الاشتراكات" at bounding box center [930, 112] width 60 height 24
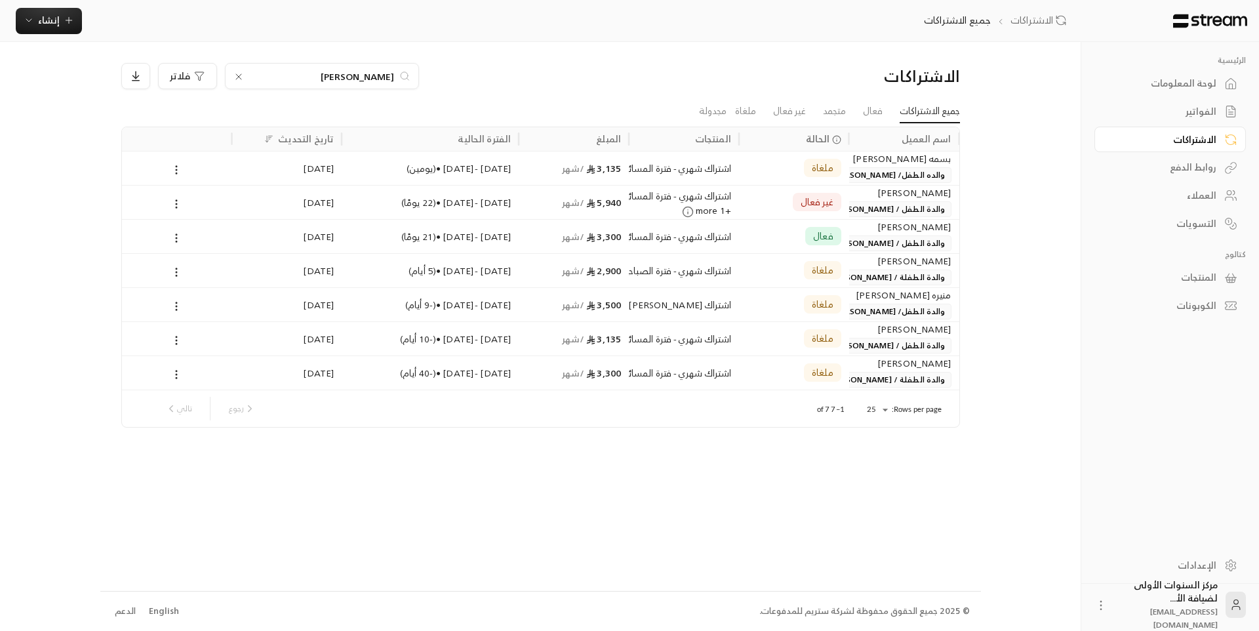
click at [869, 266] on div "سارا ابراهيم محمد العقيل" at bounding box center [904, 261] width 94 height 14
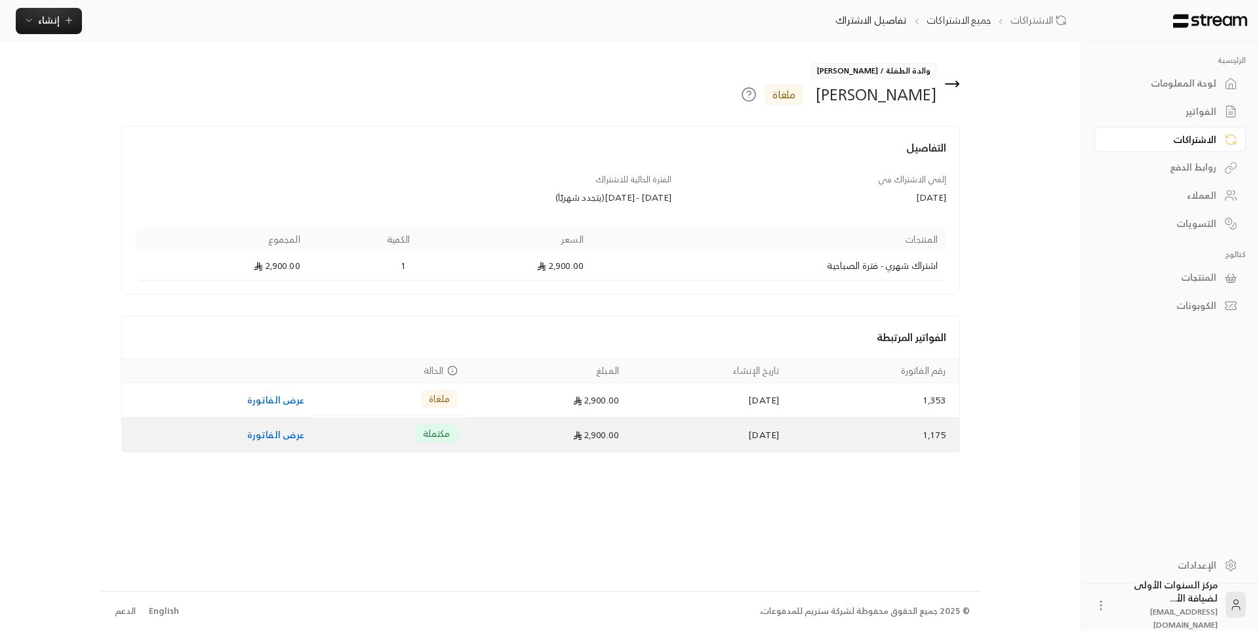
click at [627, 429] on td "24/06/2025" at bounding box center [707, 435] width 160 height 34
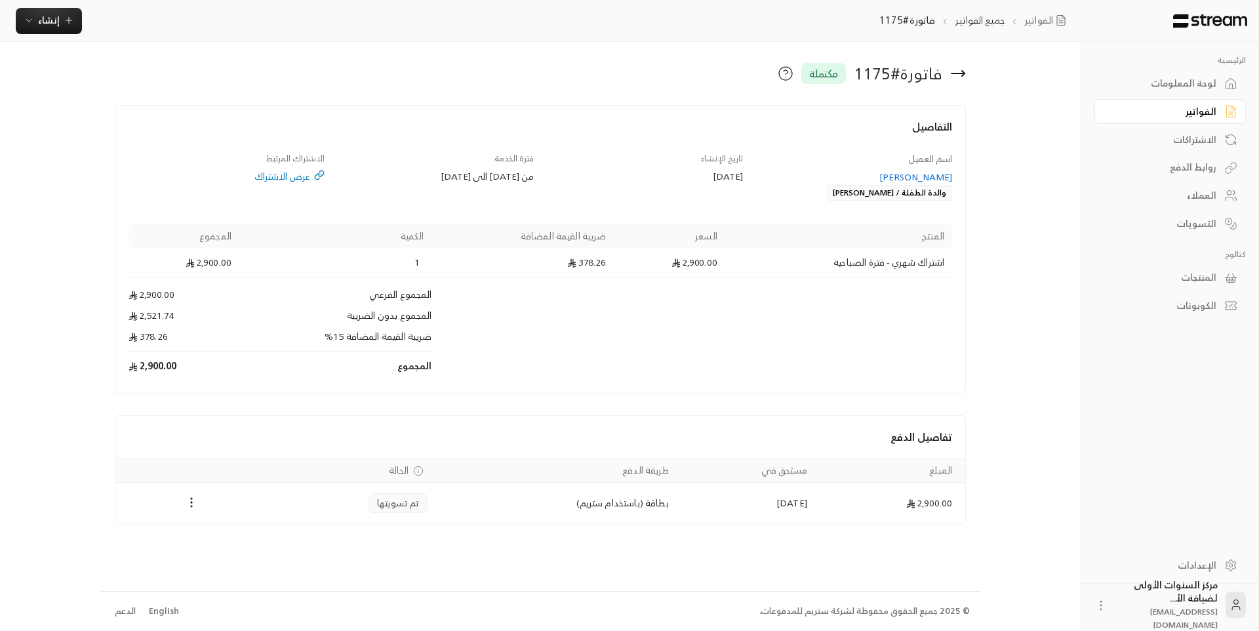
click at [919, 171] on div "سارا ابراهيم محمد العقيل" at bounding box center [854, 177] width 197 height 13
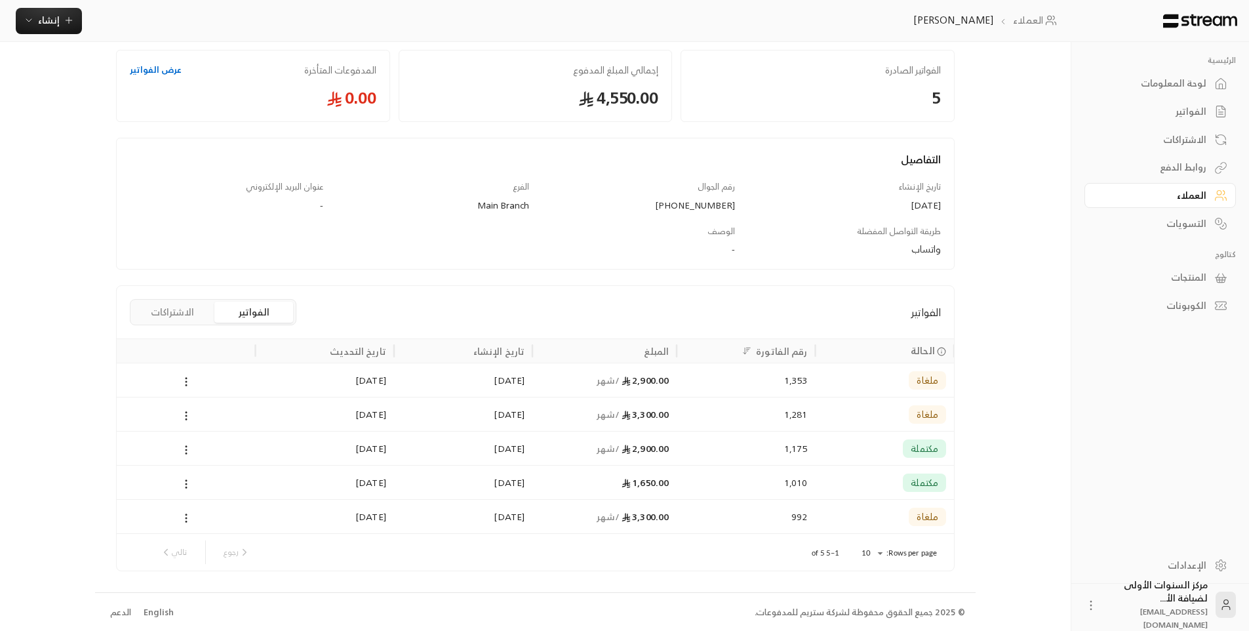
scroll to position [72, 0]
click at [1156, 114] on div "الفواتير" at bounding box center [1154, 111] width 106 height 13
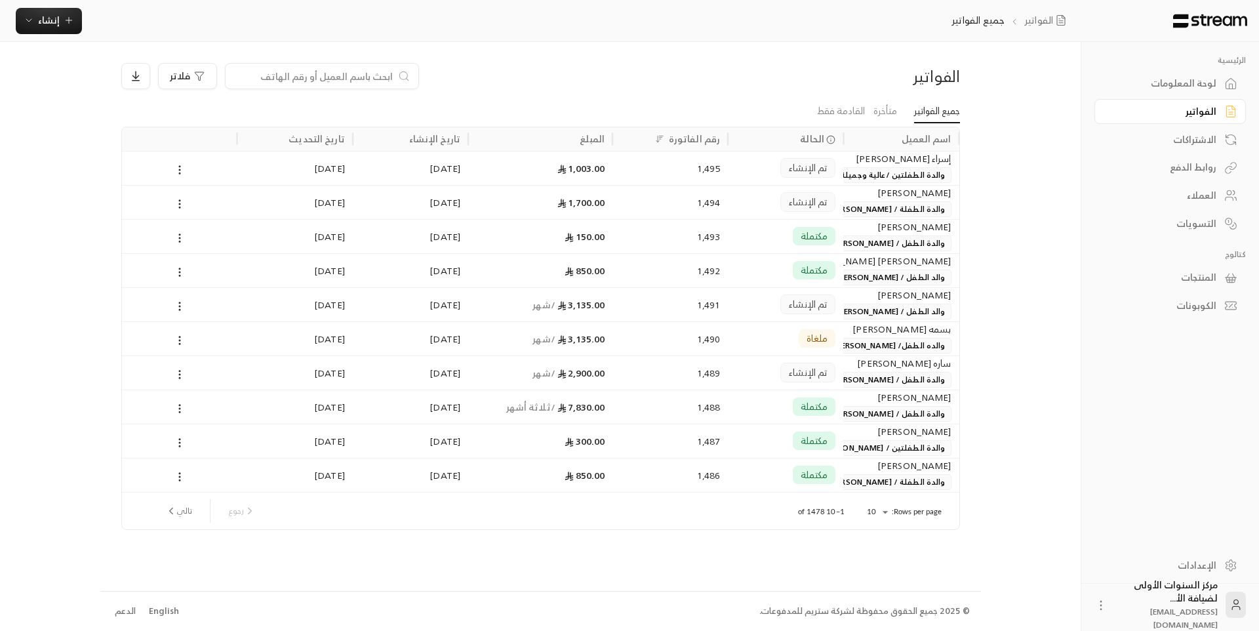
click at [1163, 141] on div "الاشتراكات" at bounding box center [1164, 139] width 106 height 13
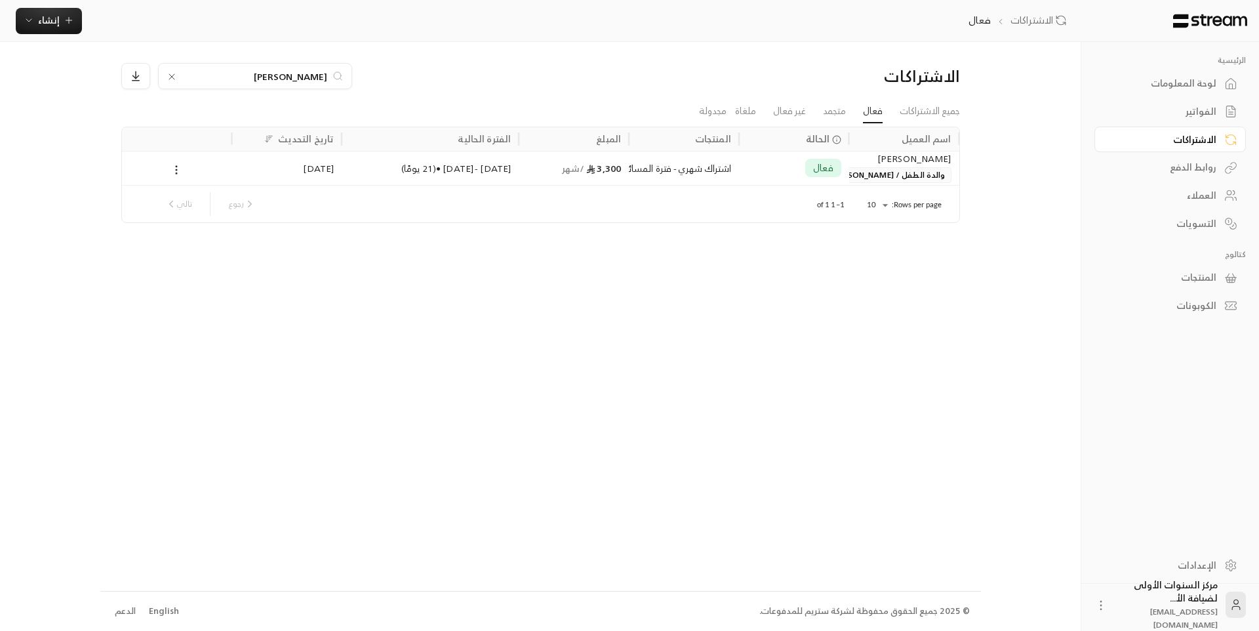
click at [315, 70] on input "ابراهيم" at bounding box center [255, 76] width 146 height 14
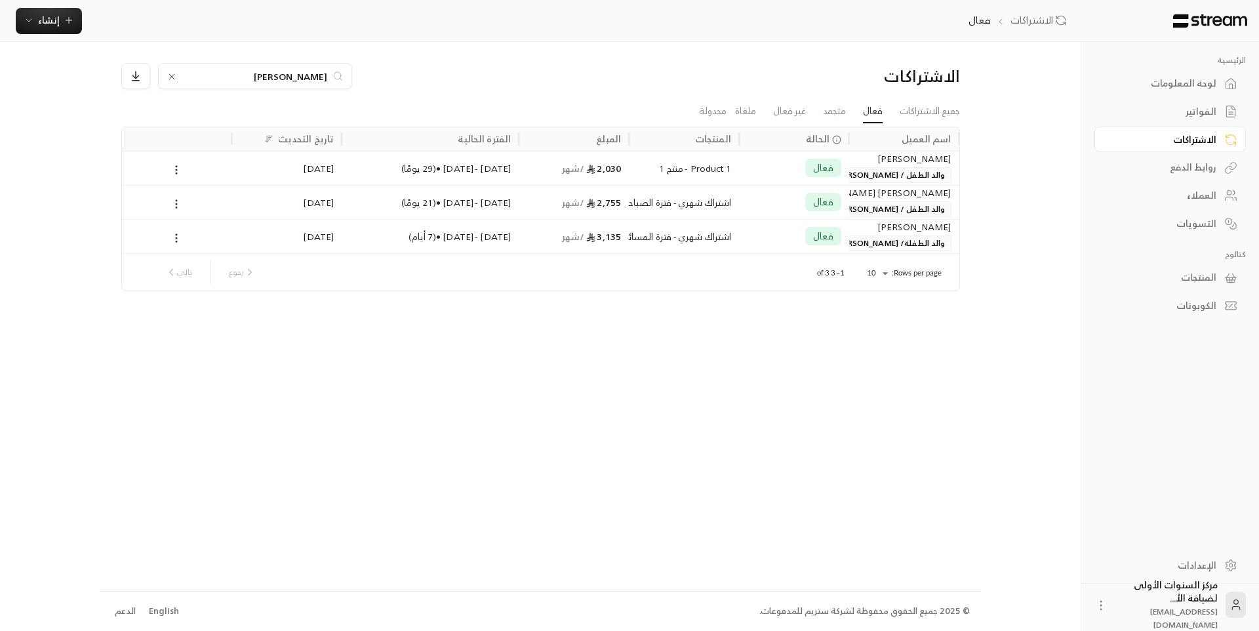
type input "إبراهيم"
click at [812, 163] on div "فعال" at bounding box center [823, 168] width 36 height 18
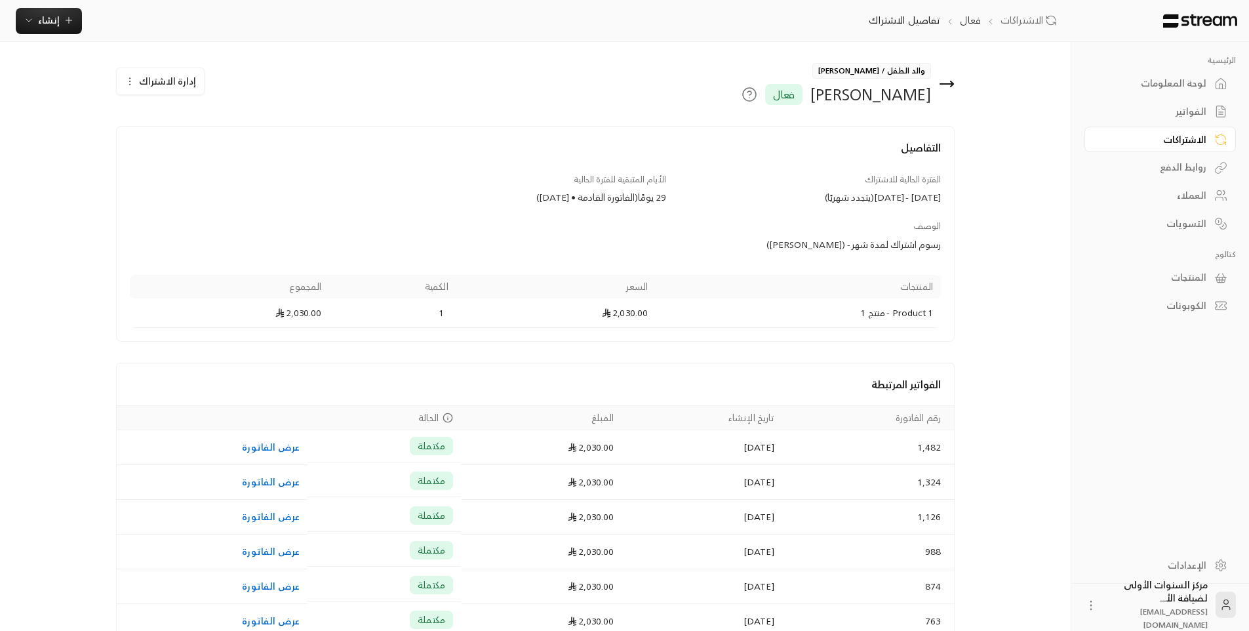
click at [170, 79] on span "إدارة الاشتراك" at bounding box center [167, 81] width 57 height 16
click at [241, 165] on span "إلغاء الاشتراك" at bounding box center [237, 167] width 51 height 11
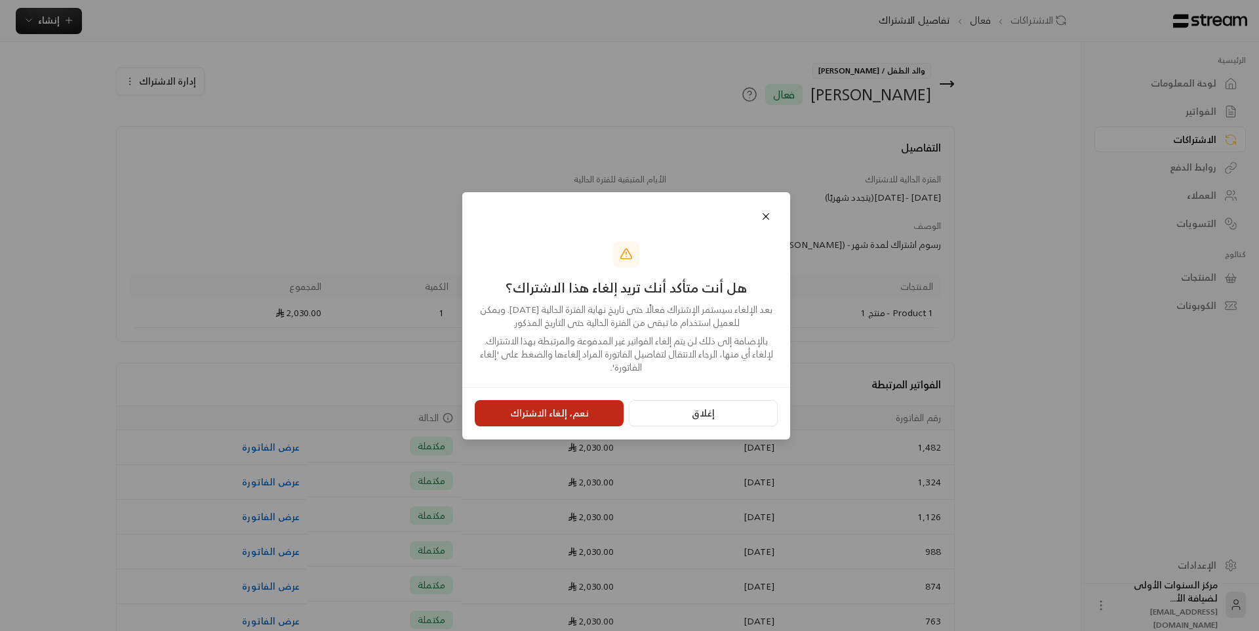
click at [569, 414] on button "نعم، إلغاء الاشتراك" at bounding box center [549, 413] width 149 height 26
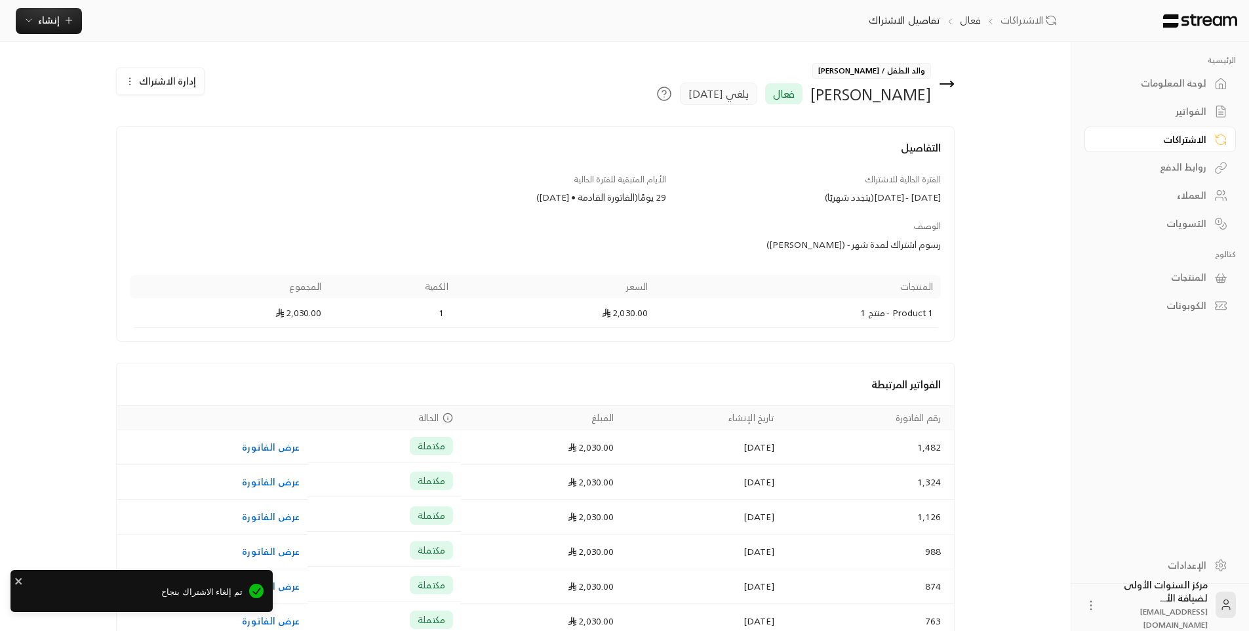
click at [166, 76] on span "إدارة الاشتراك" at bounding box center [167, 81] width 57 height 16
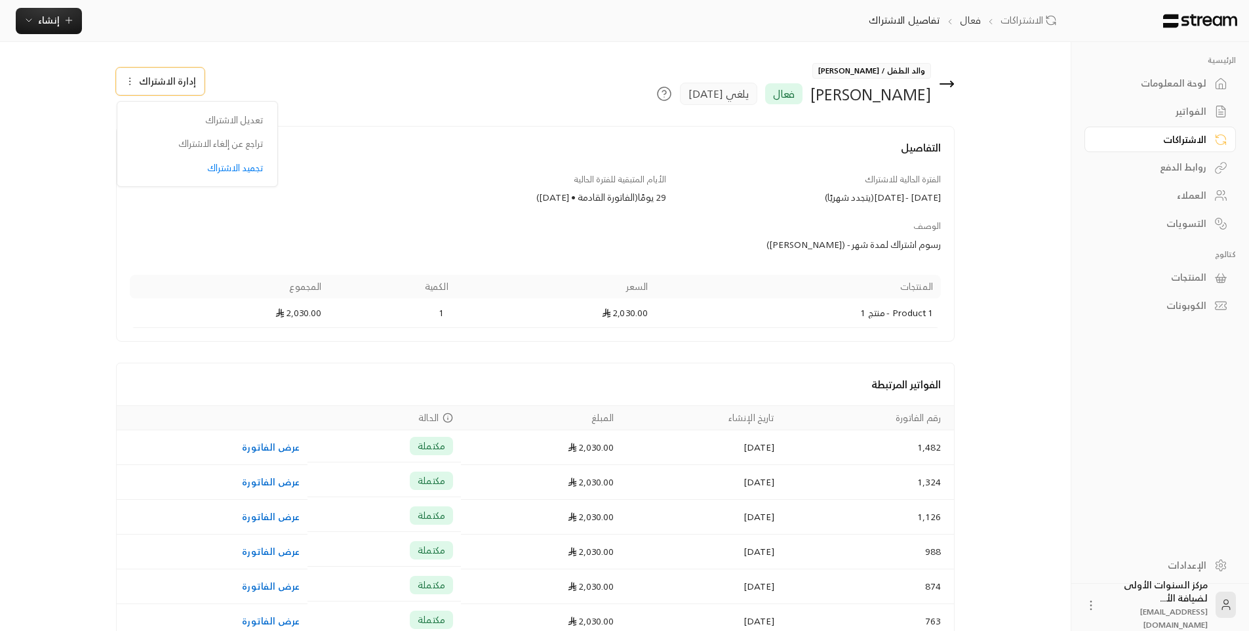
click at [475, 133] on div "التفاصيل الفترة الحالية للاشتراك 17/08/2025 - 17/09/2025 ( يتجدد شهريًا ) الأيا…" at bounding box center [535, 234] width 839 height 216
click at [944, 79] on icon at bounding box center [947, 84] width 16 height 16
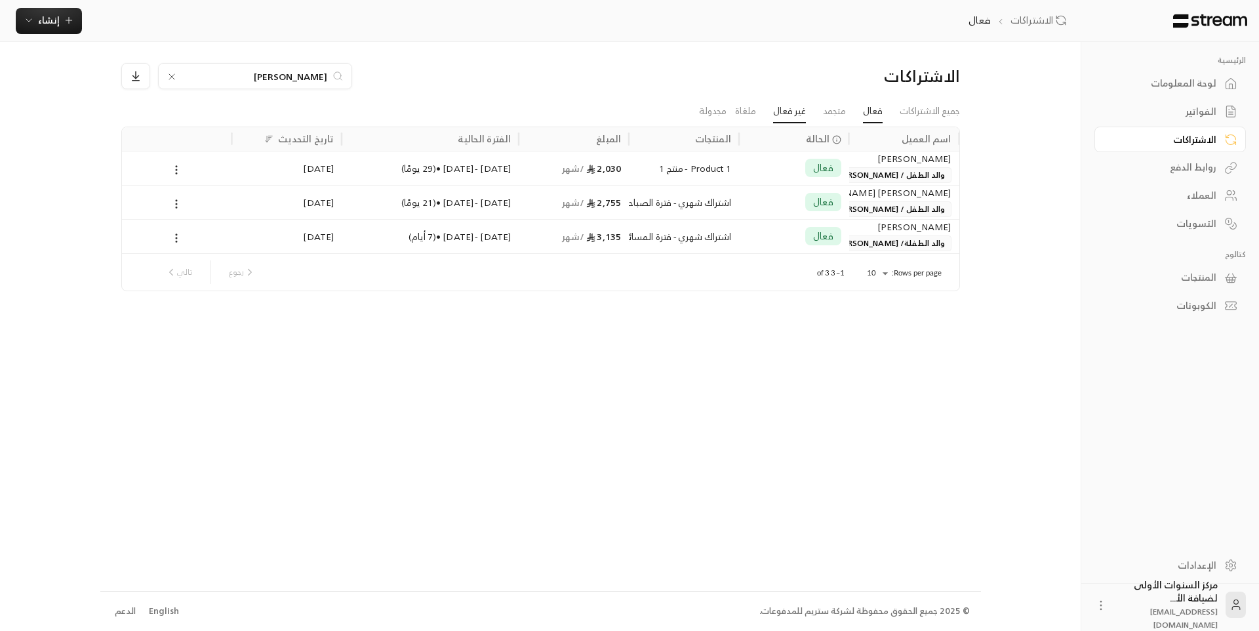
click at [774, 110] on link "غير فعال" at bounding box center [789, 112] width 33 height 24
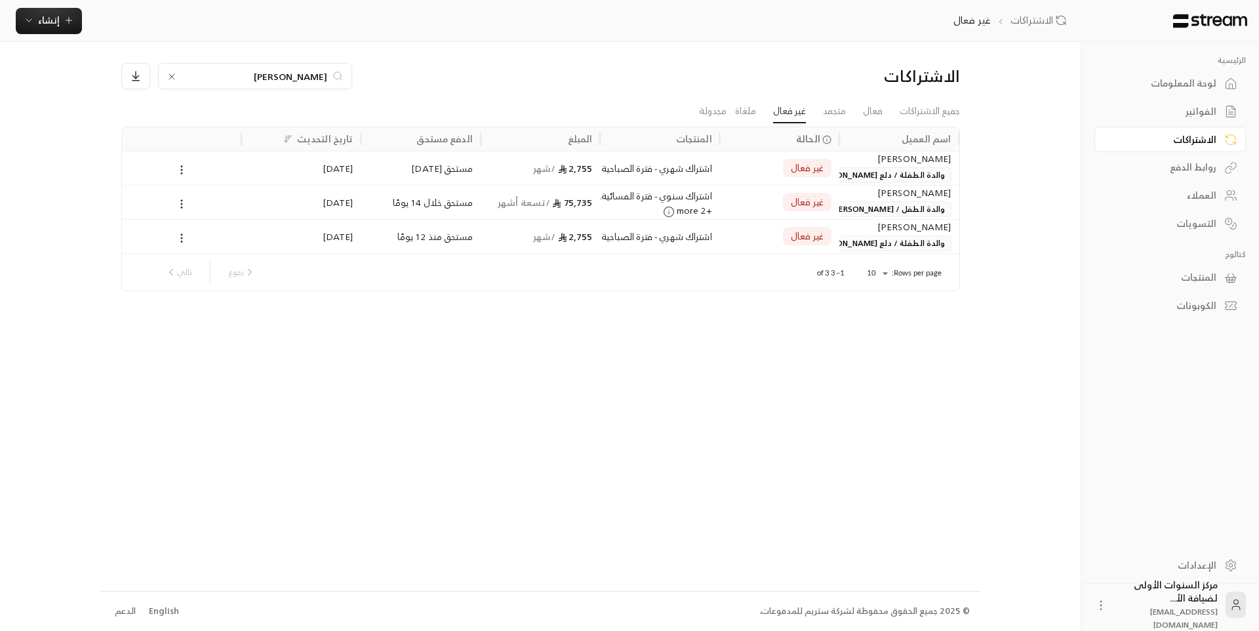
click at [732, 205] on div "غير فعال" at bounding box center [780, 202] width 104 height 33
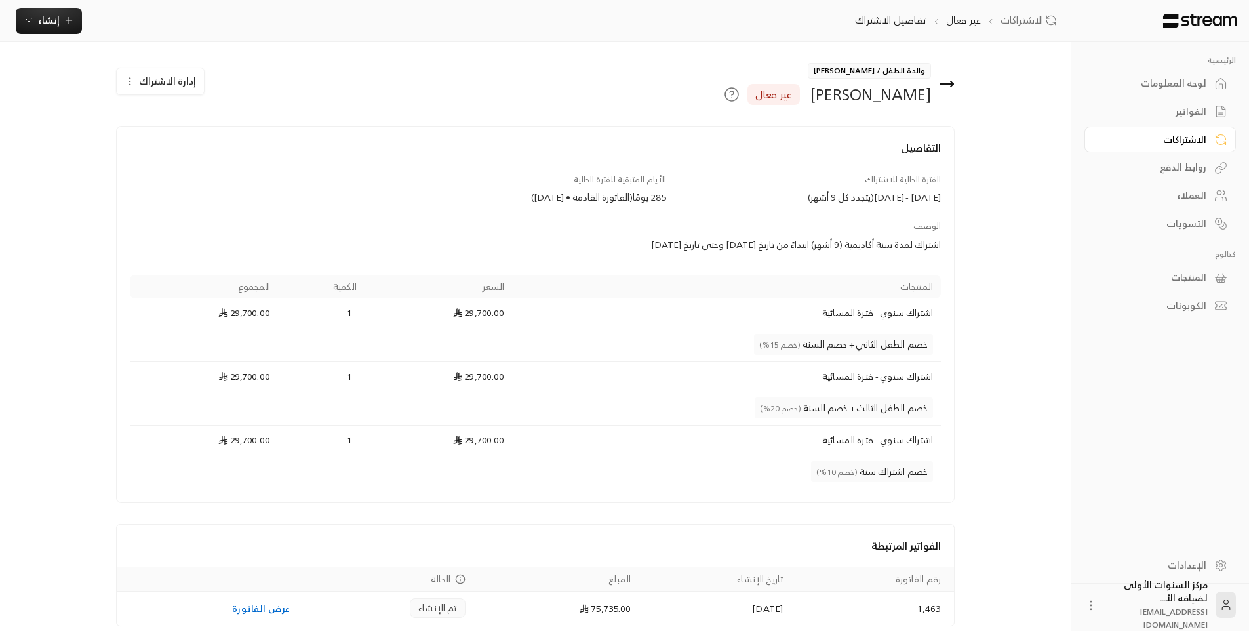
scroll to position [56, 0]
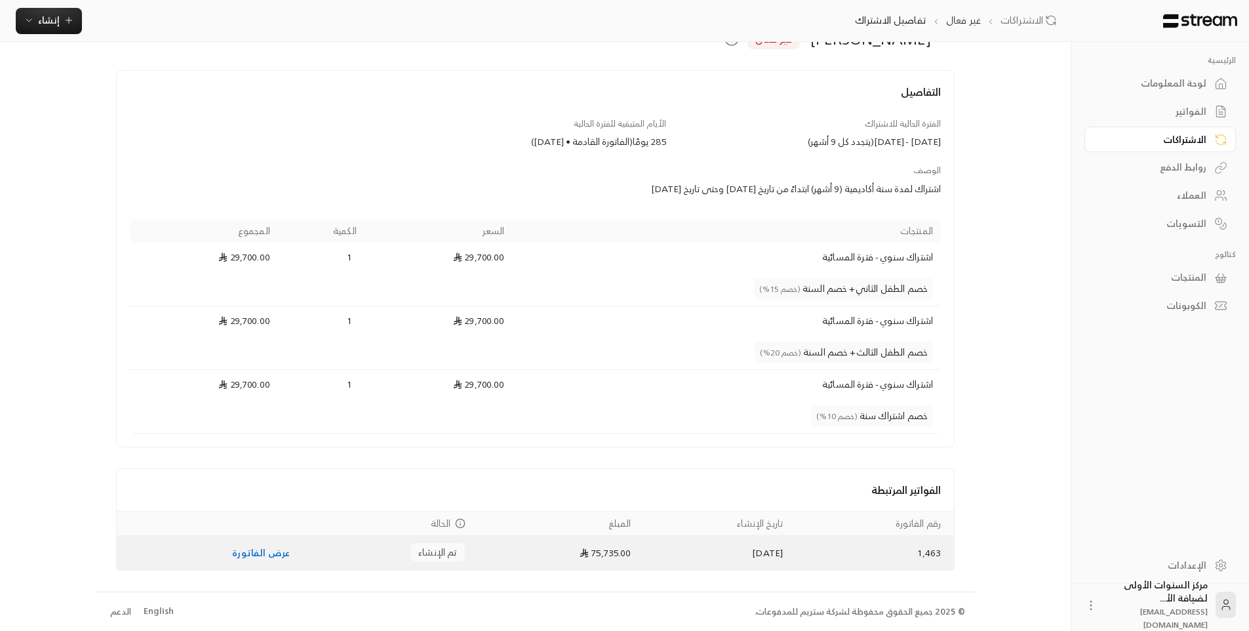
click at [263, 557] on link "عرض الفاتورة" at bounding box center [261, 552] width 58 height 16
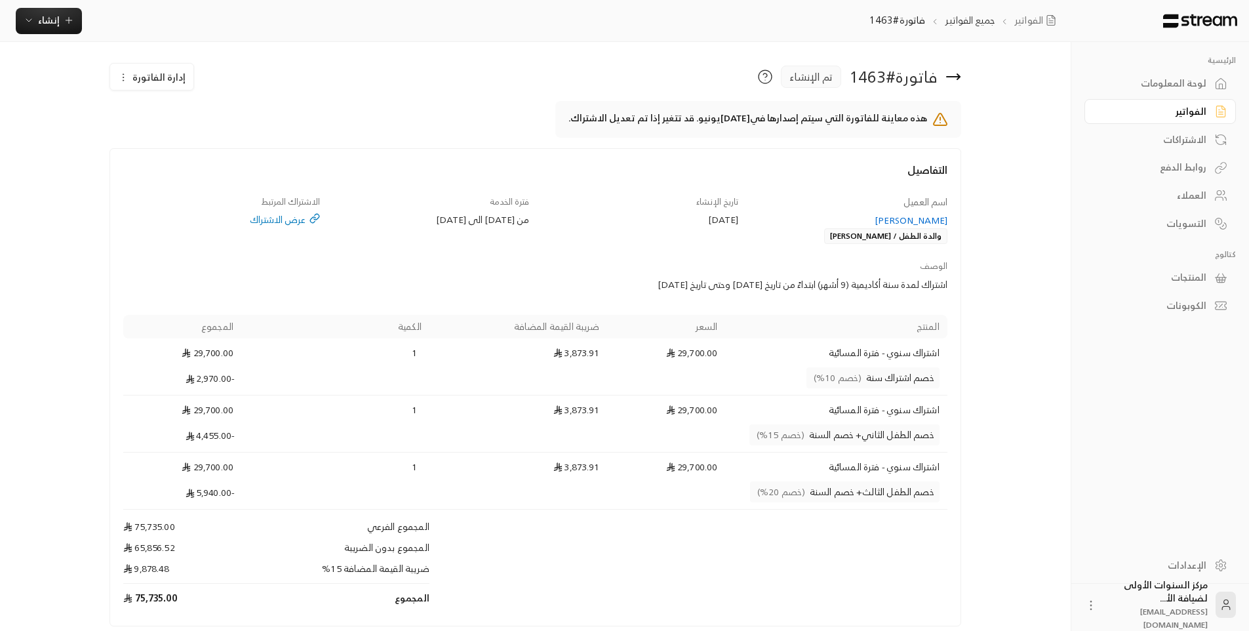
click at [955, 77] on icon at bounding box center [953, 77] width 13 height 0
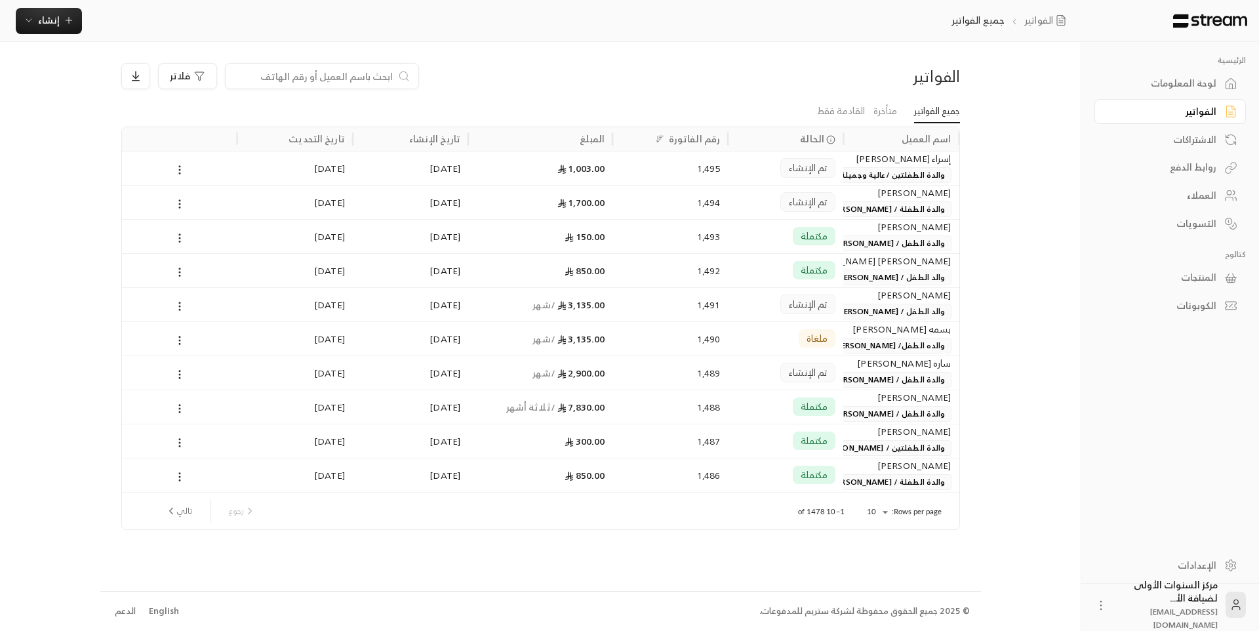
click at [1216, 131] on link "الاشتراكات" at bounding box center [1170, 140] width 151 height 26
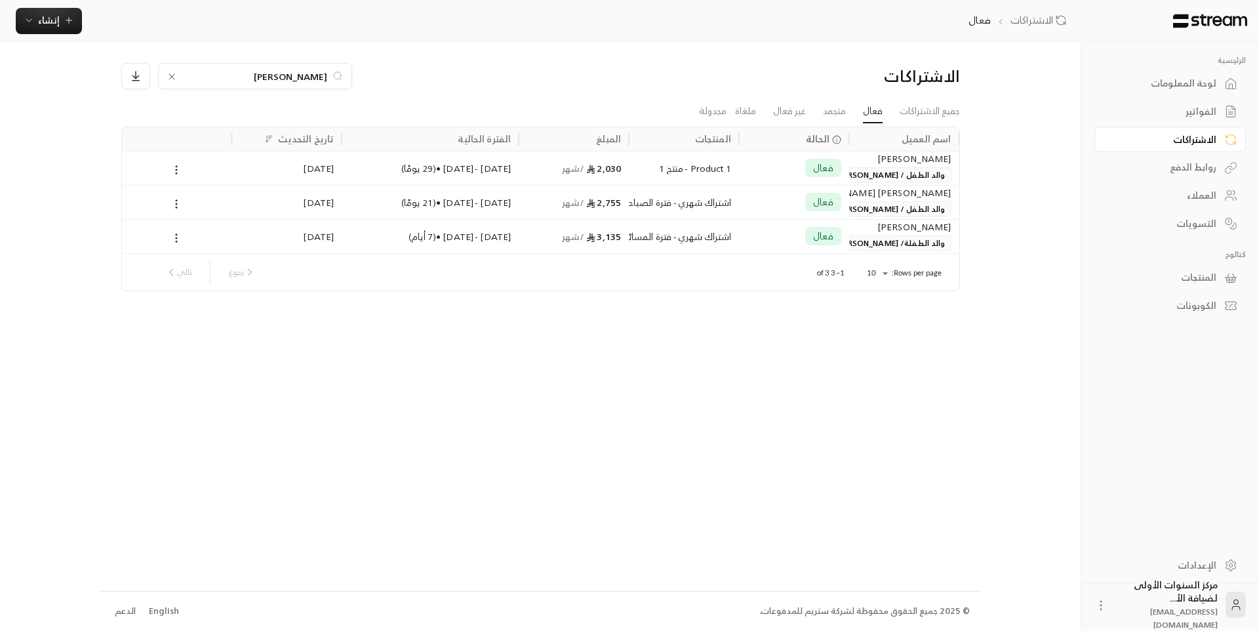
click at [173, 75] on icon at bounding box center [171, 76] width 5 height 5
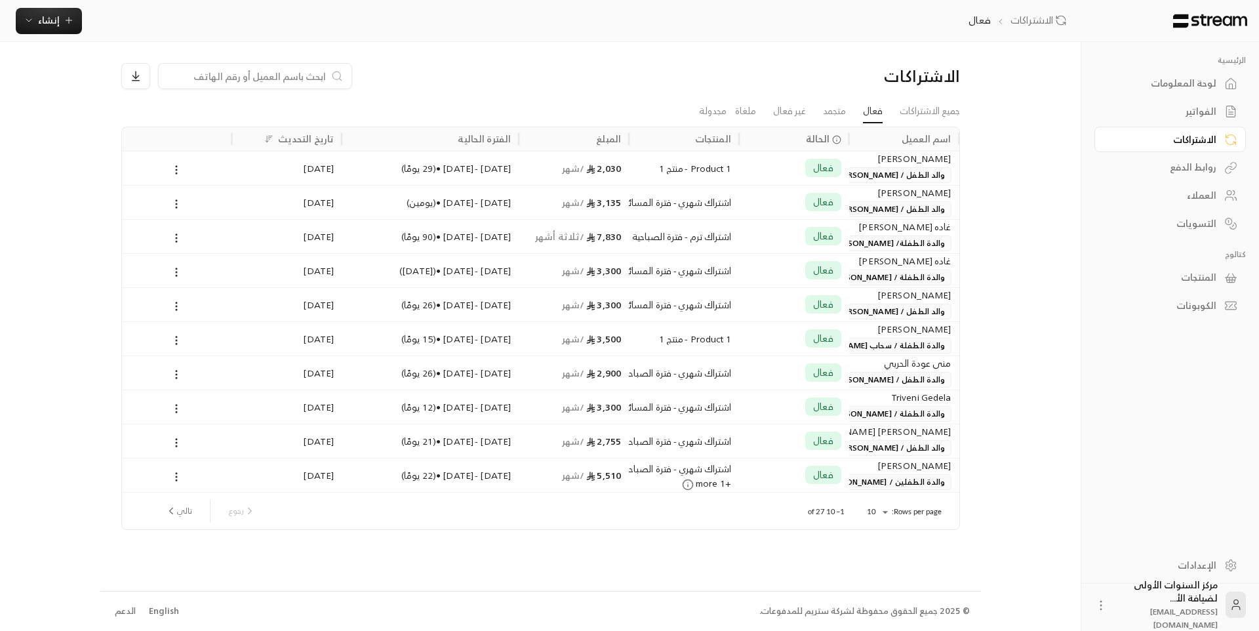
click at [1175, 83] on div "لوحة المعلومات" at bounding box center [1164, 83] width 106 height 13
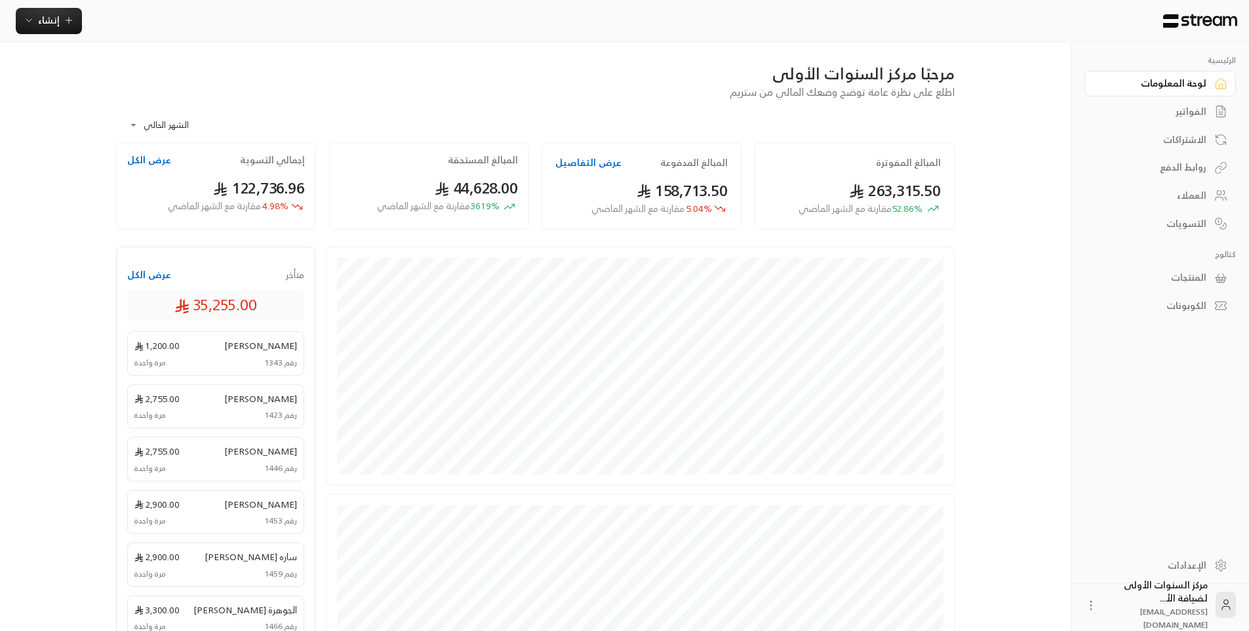
click at [583, 161] on button "عرض التفاصيل" at bounding box center [588, 162] width 66 height 13
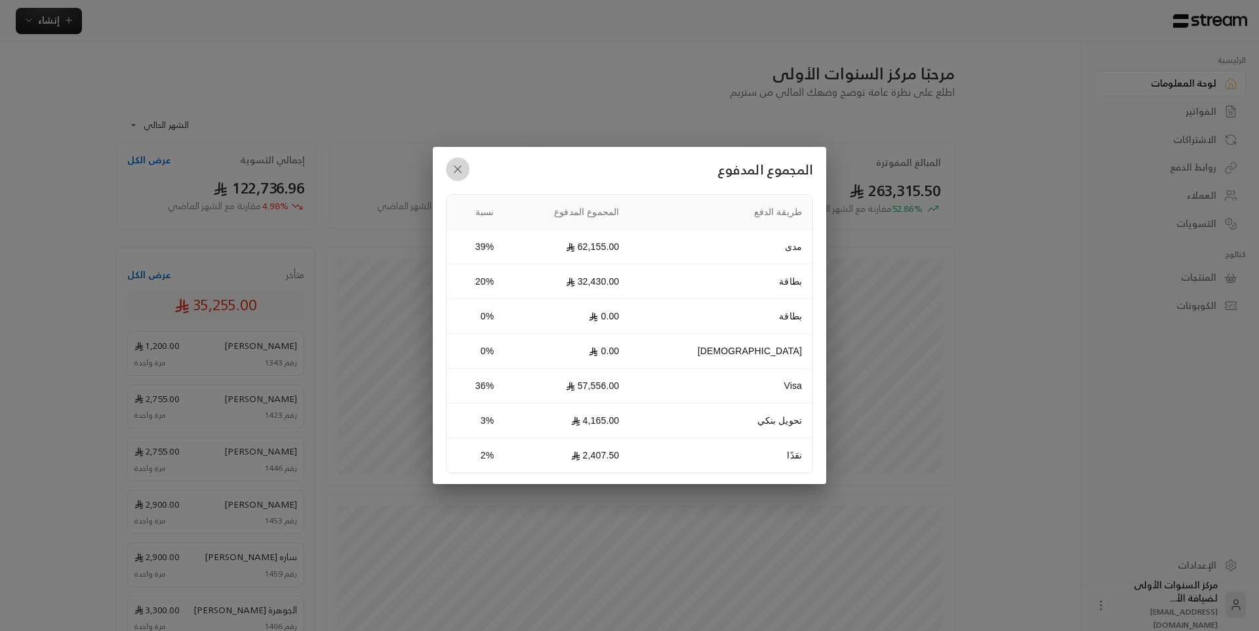
click at [447, 165] on button "button" at bounding box center [458, 169] width 24 height 24
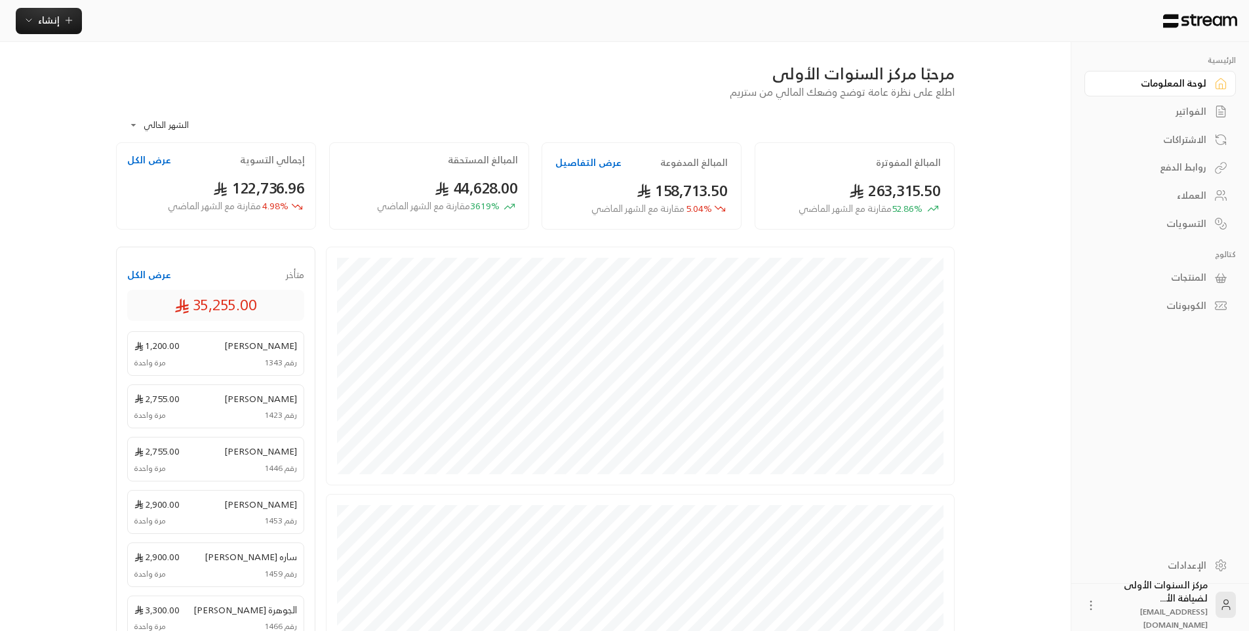
click at [496, 112] on div "**********" at bounding box center [535, 121] width 839 height 43
click at [486, 201] on span "3619 % مقارنة مع الشهر الماضي" at bounding box center [438, 206] width 123 height 14
click at [1175, 144] on div "الاشتراكات" at bounding box center [1154, 139] width 106 height 13
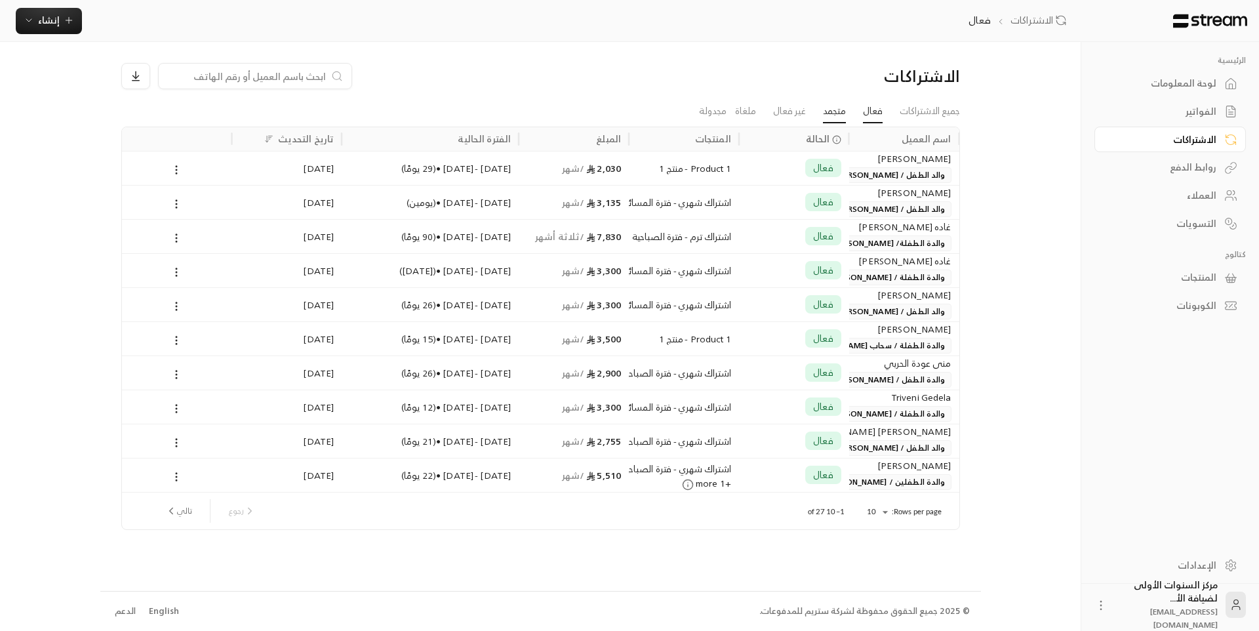
click at [831, 108] on link "متجمد" at bounding box center [834, 112] width 23 height 24
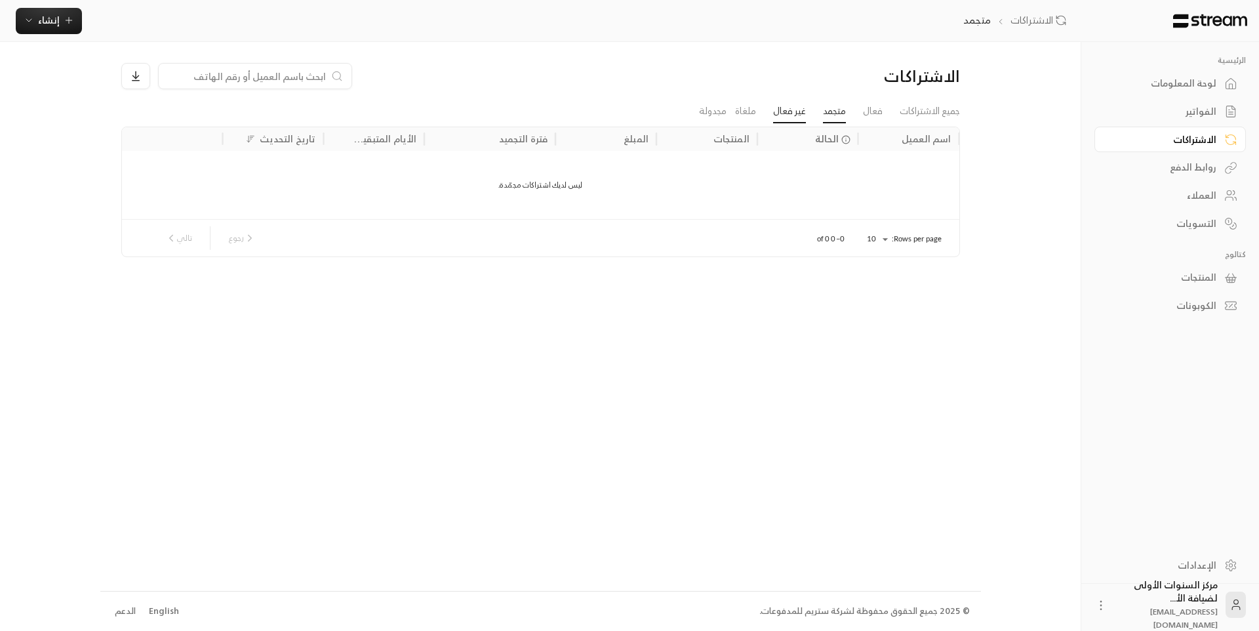
click at [790, 108] on link "غير فعال" at bounding box center [789, 112] width 33 height 24
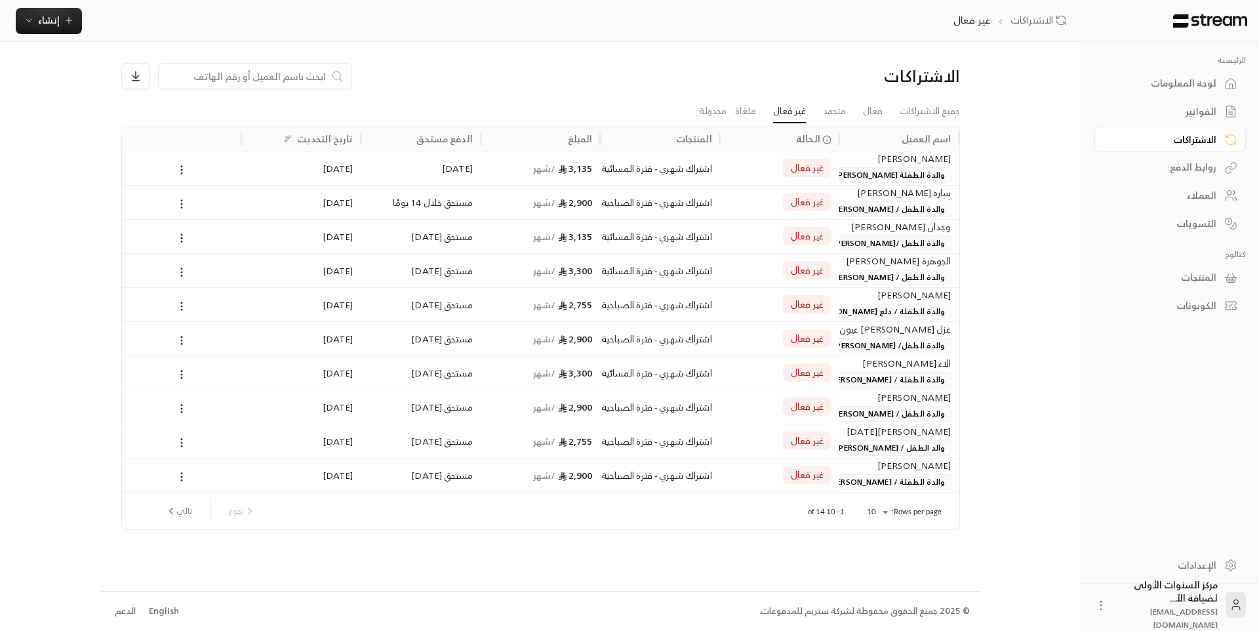
click at [814, 81] on div "الاشتراكات" at bounding box center [859, 76] width 200 height 21
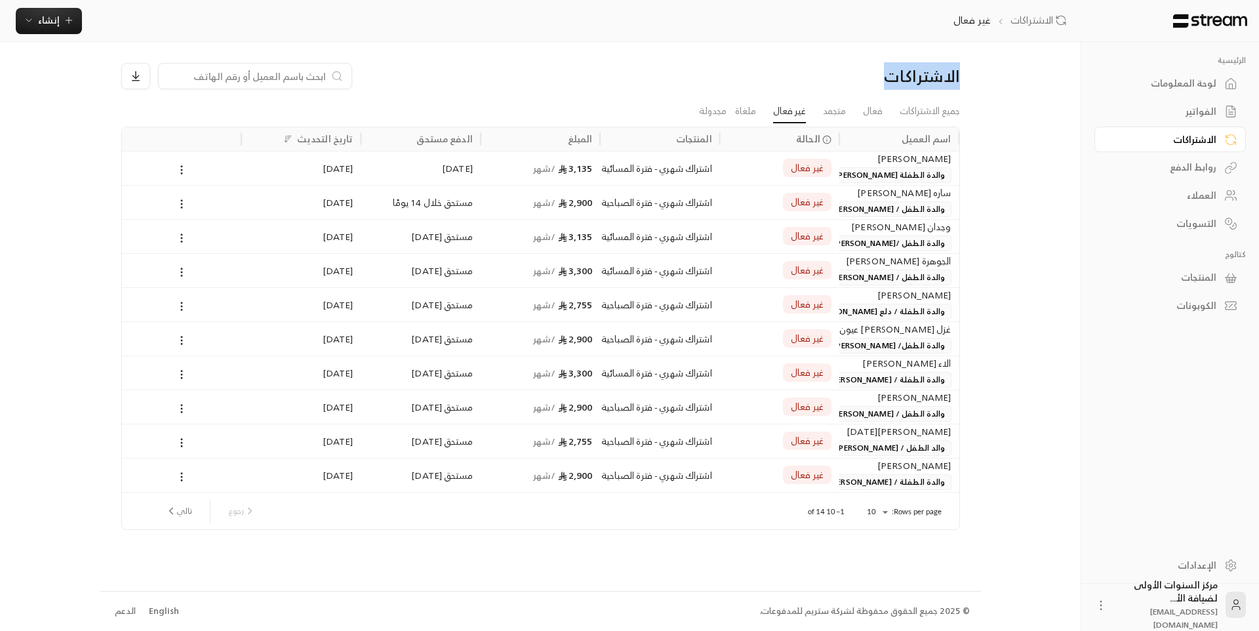
click at [809, 77] on div "الاشتراكات" at bounding box center [859, 76] width 200 height 21
